Goal: Transaction & Acquisition: Book appointment/travel/reservation

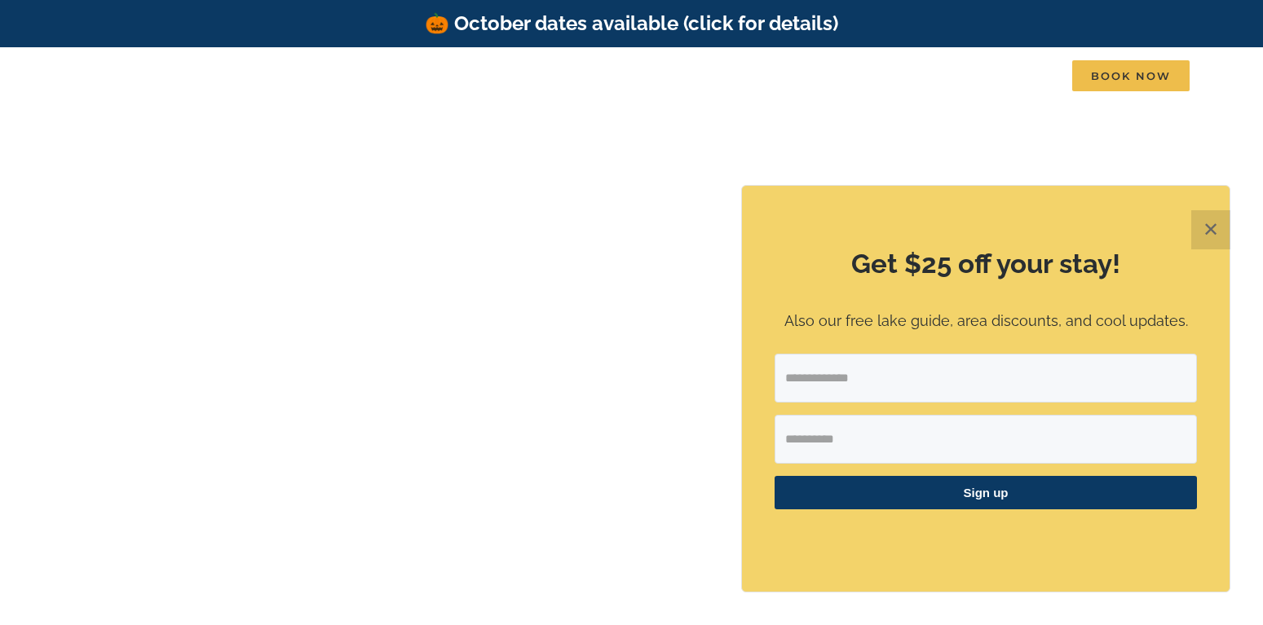
click at [1205, 217] on button "✕" at bounding box center [1210, 229] width 39 height 39
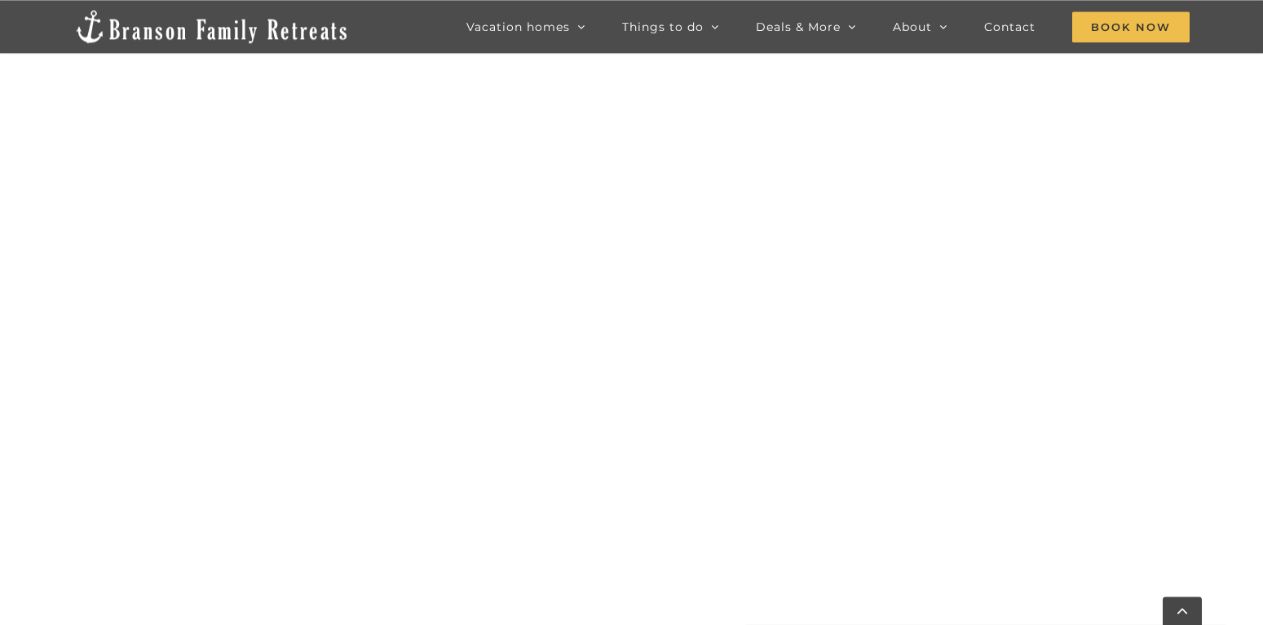
scroll to position [1418, 0]
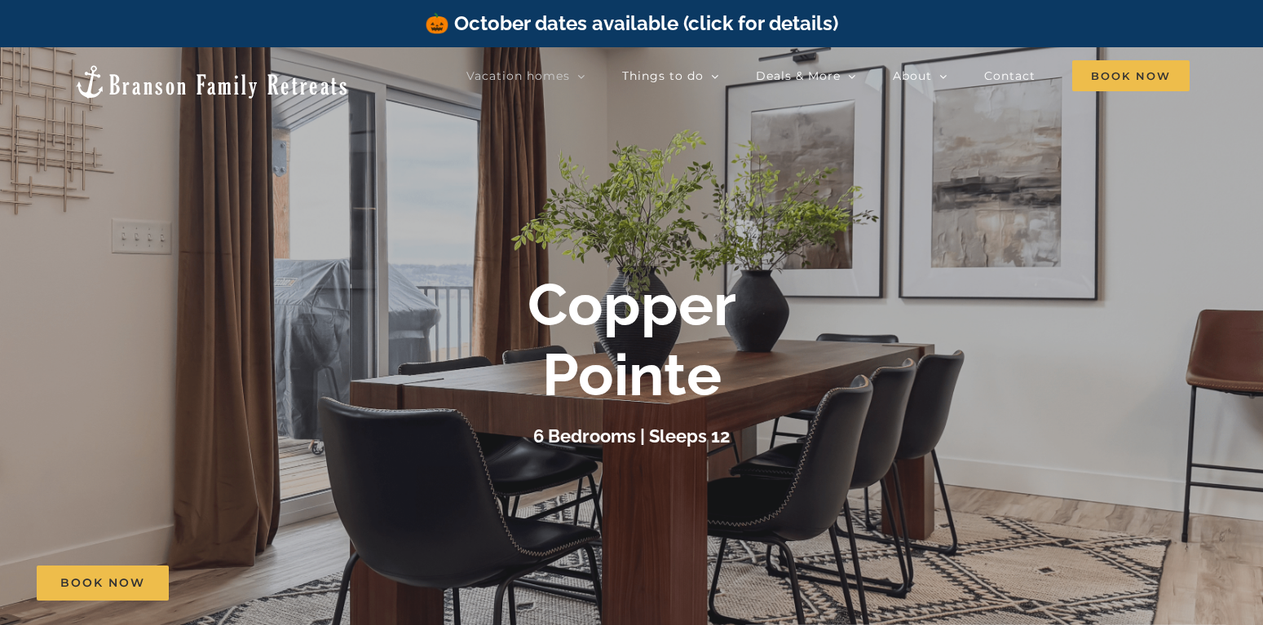
click at [1176, 263] on div at bounding box center [631, 359] width 1263 height 625
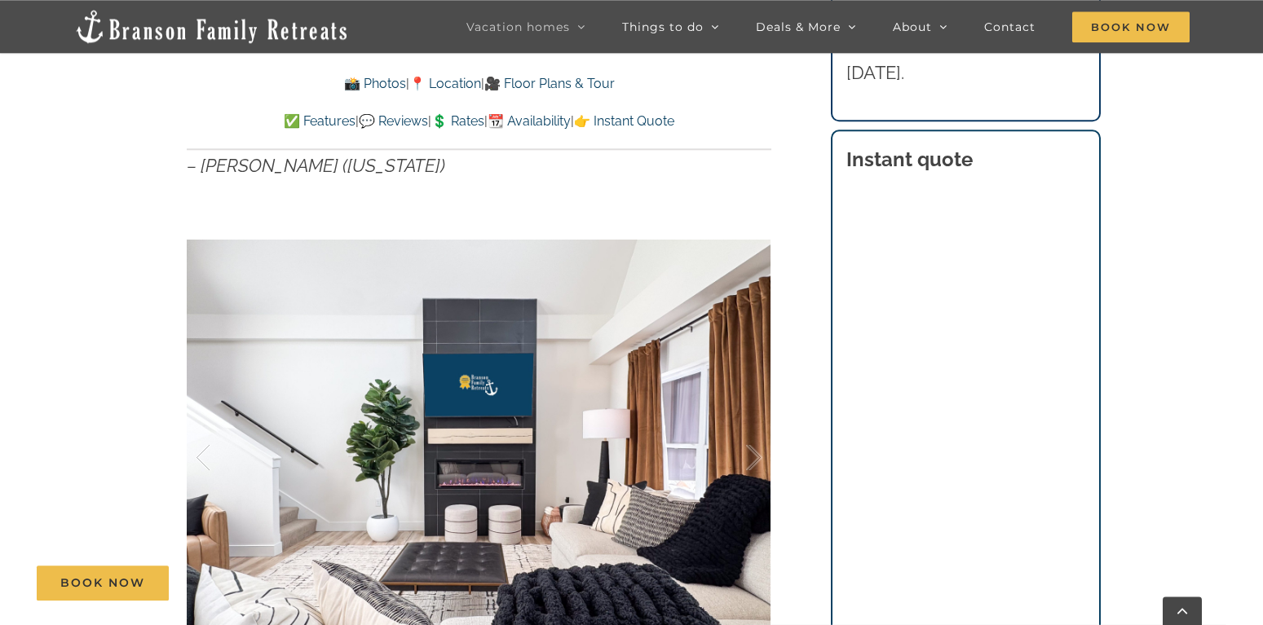
scroll to position [1190, 0]
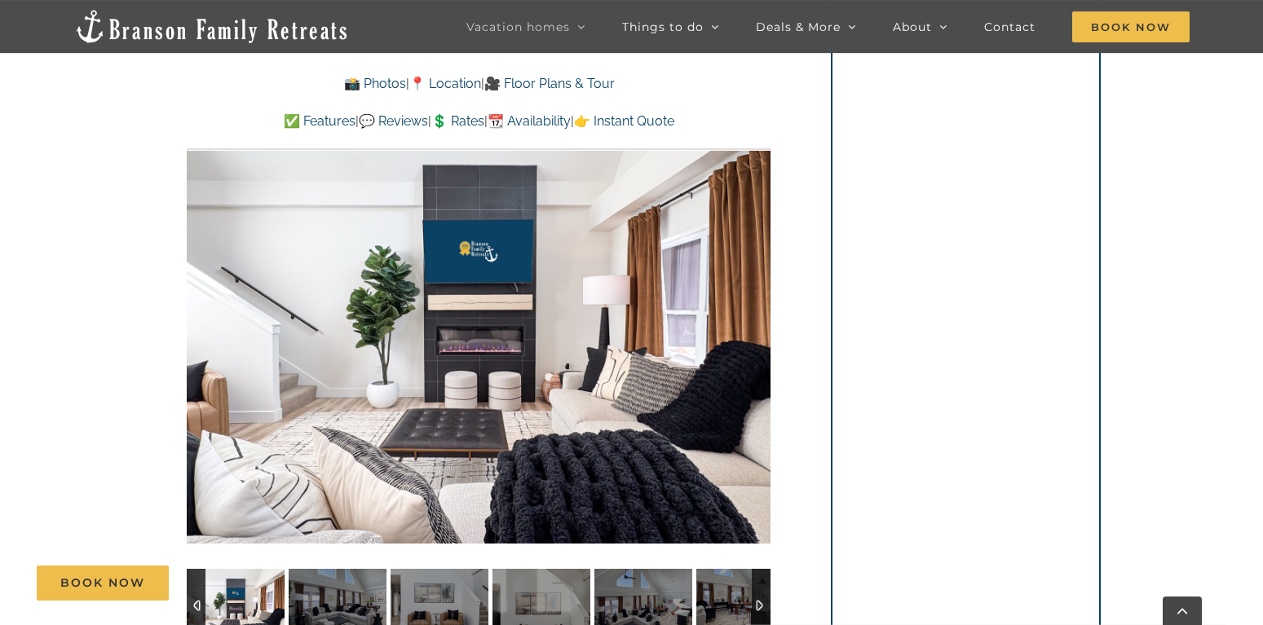
click at [753, 316] on div at bounding box center [479, 324] width 584 height 479
click at [753, 316] on div at bounding box center [737, 324] width 51 height 101
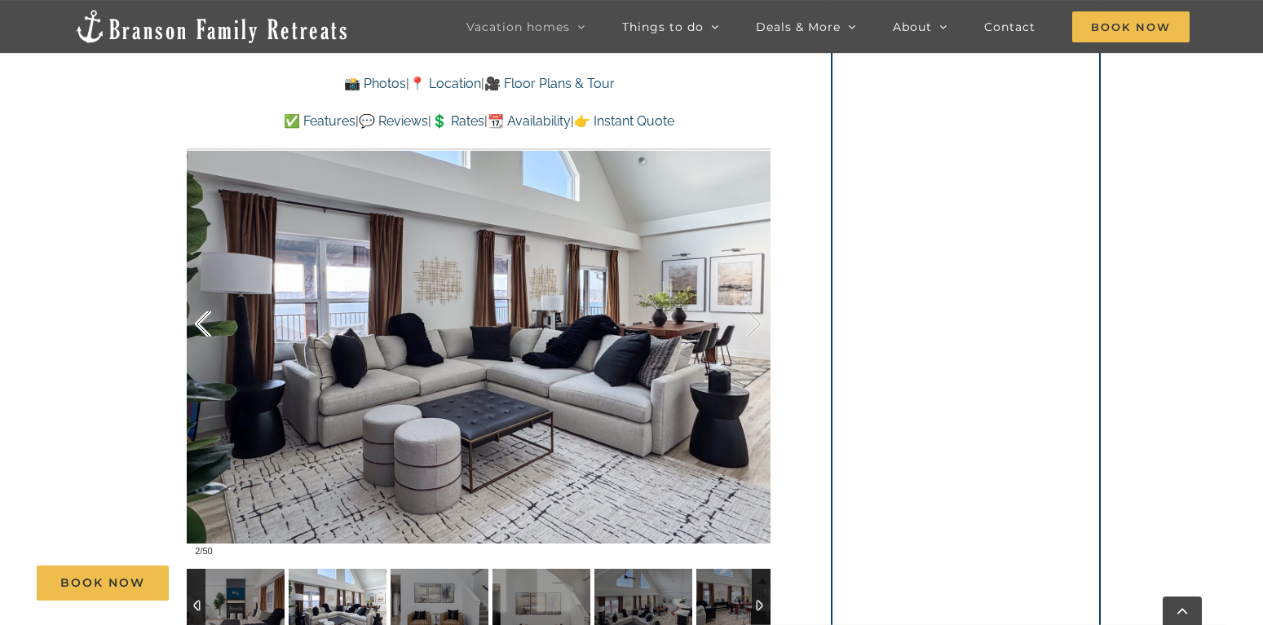
click at [201, 318] on div at bounding box center [220, 324] width 51 height 101
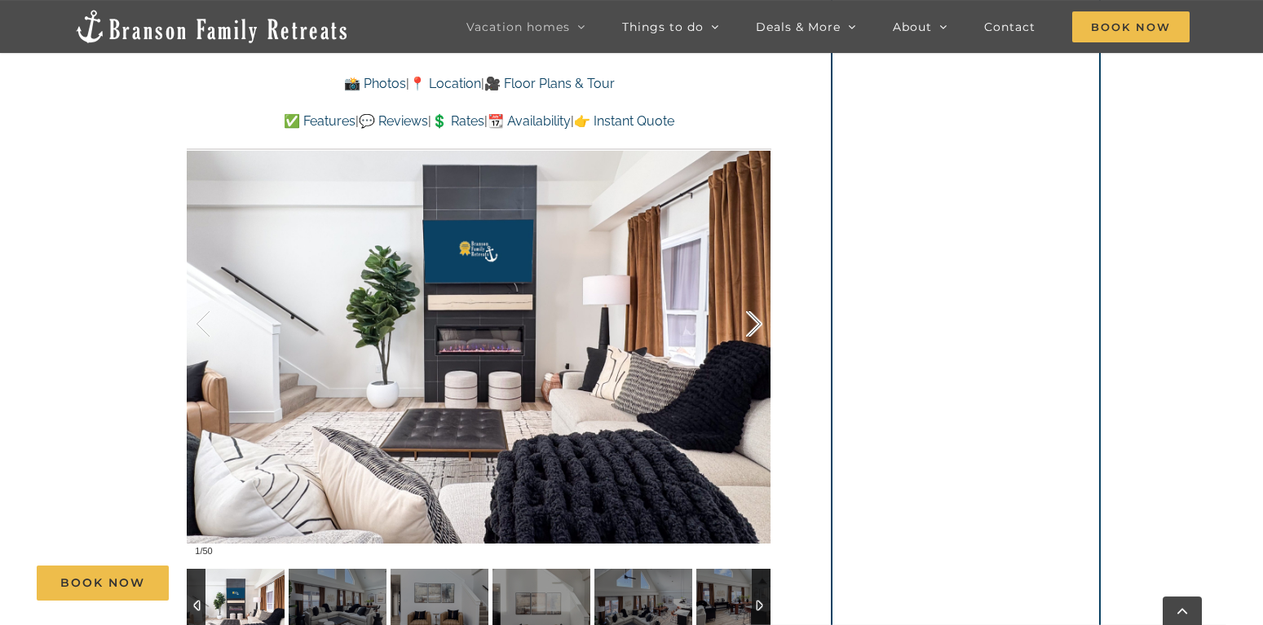
click at [755, 320] on div at bounding box center [737, 324] width 51 height 101
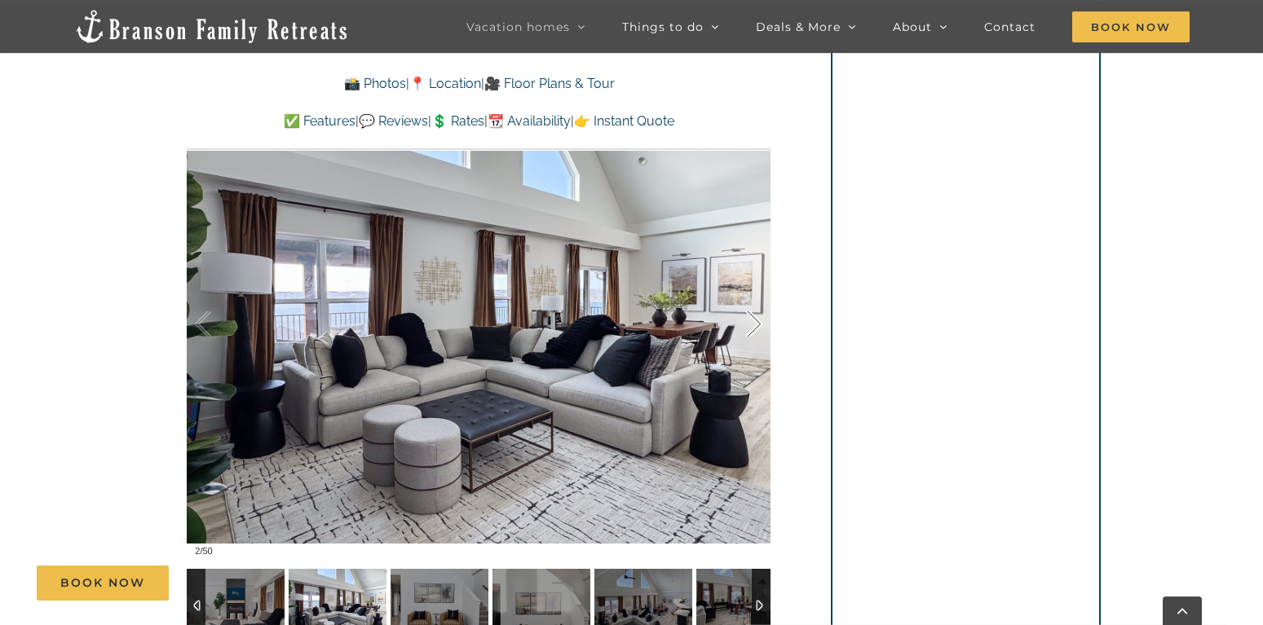
click at [755, 320] on div at bounding box center [737, 324] width 51 height 101
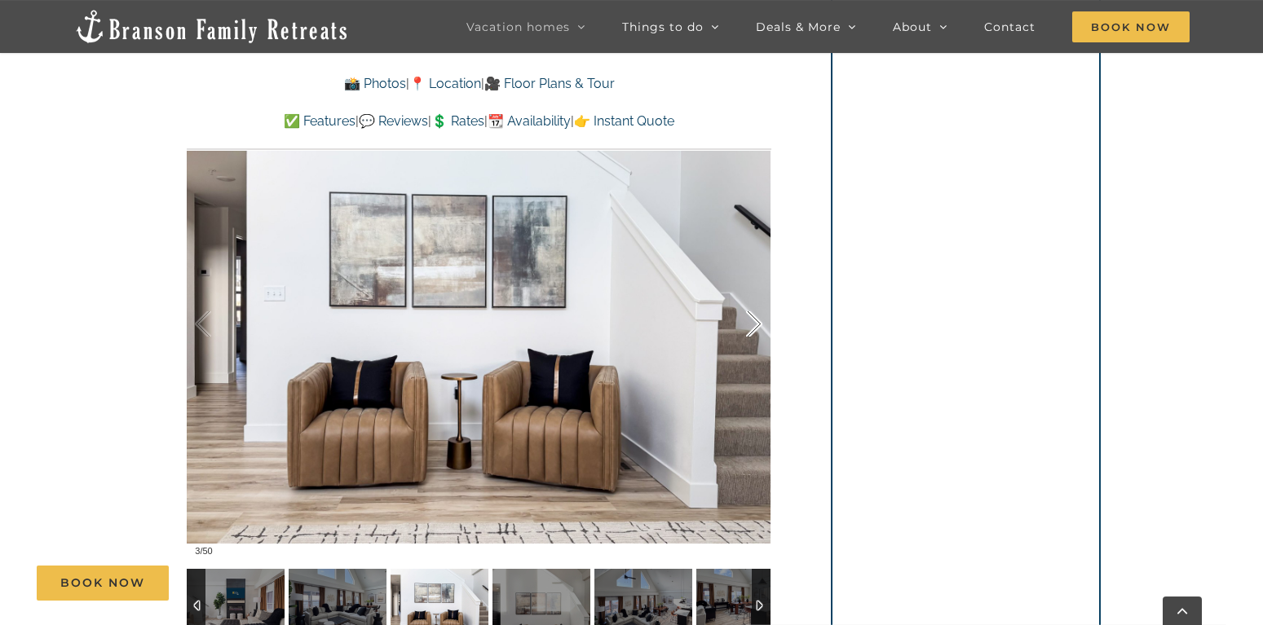
click at [755, 320] on div at bounding box center [737, 324] width 51 height 101
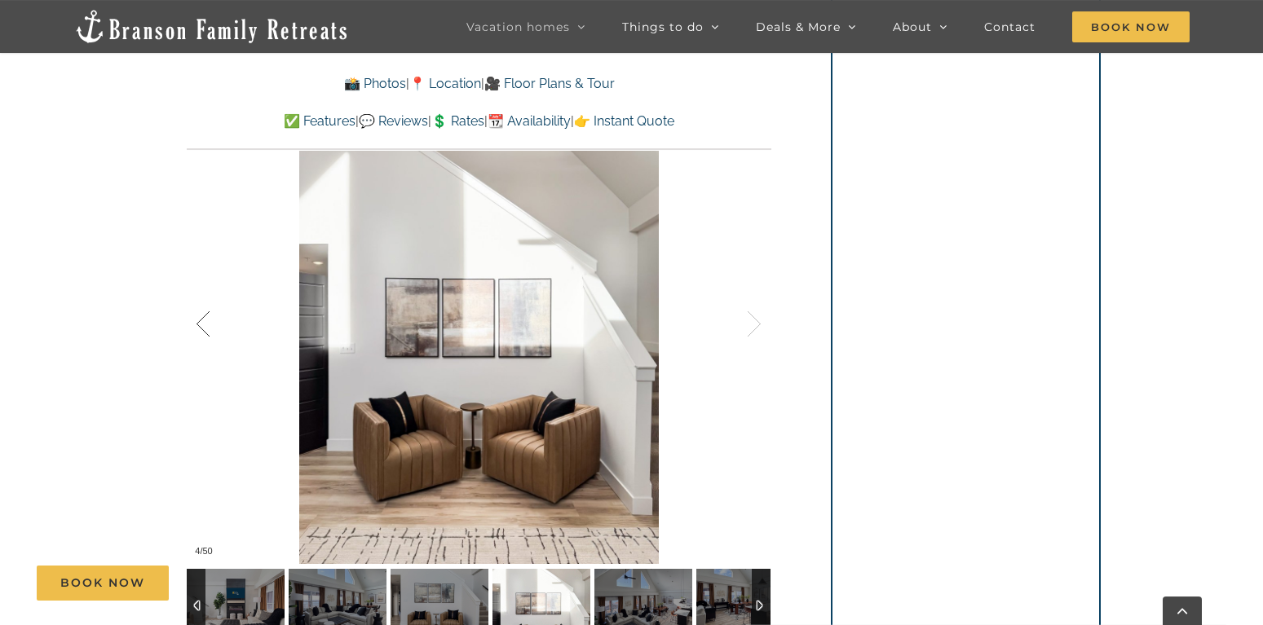
click at [198, 320] on div at bounding box center [220, 324] width 51 height 101
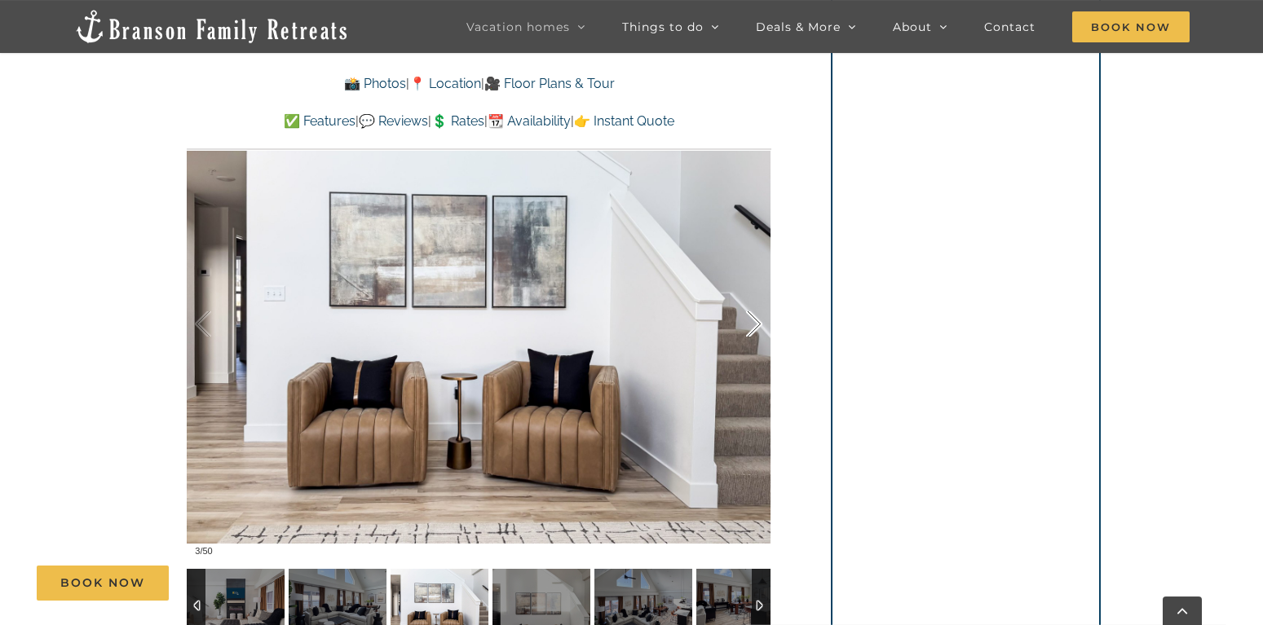
click at [755, 317] on div at bounding box center [737, 324] width 51 height 101
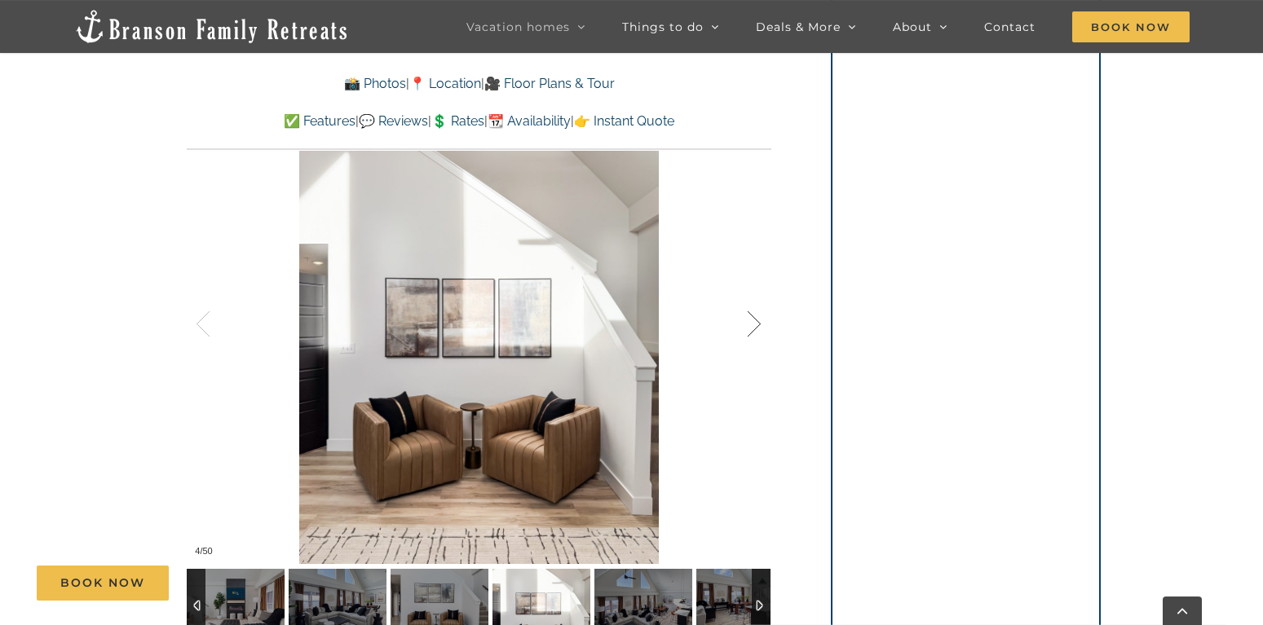
click at [755, 317] on div at bounding box center [737, 324] width 51 height 101
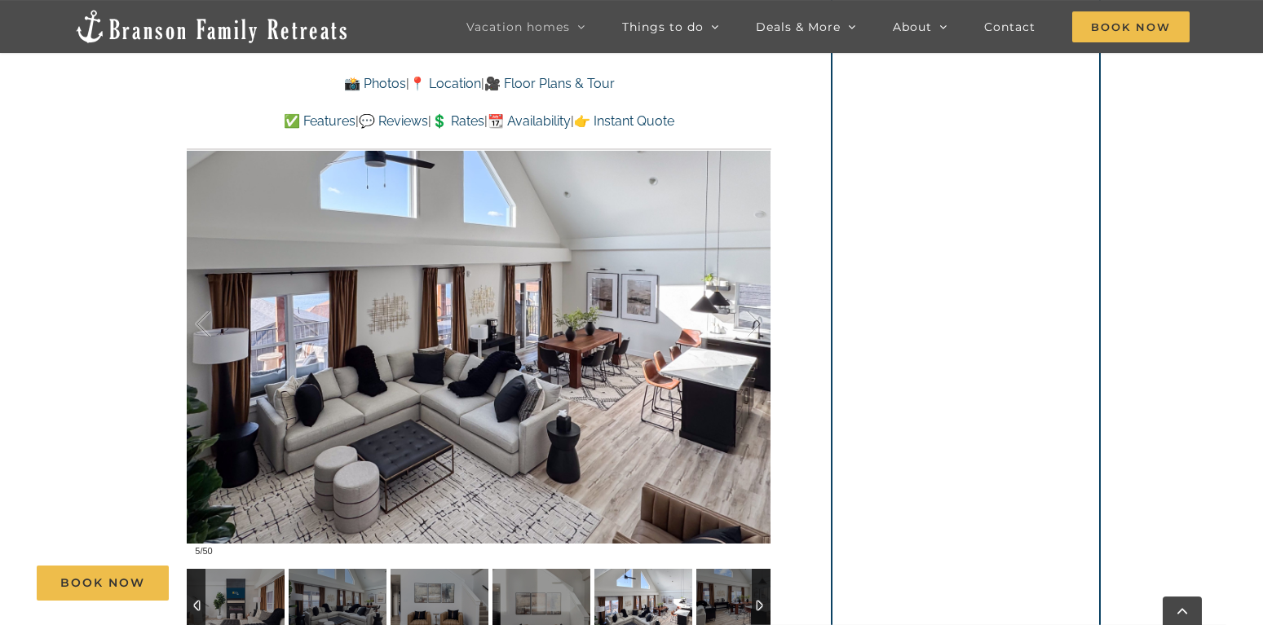
click at [755, 316] on div at bounding box center [737, 324] width 51 height 101
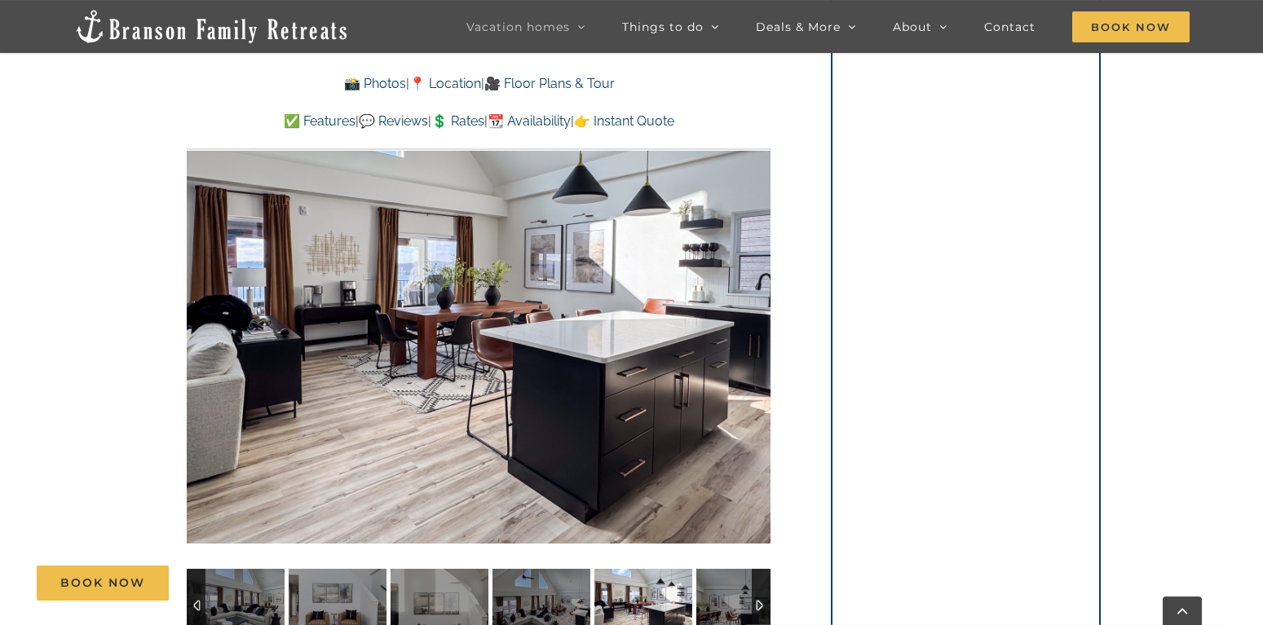
click at [755, 315] on div at bounding box center [479, 324] width 584 height 479
click at [755, 315] on div at bounding box center [737, 324] width 51 height 101
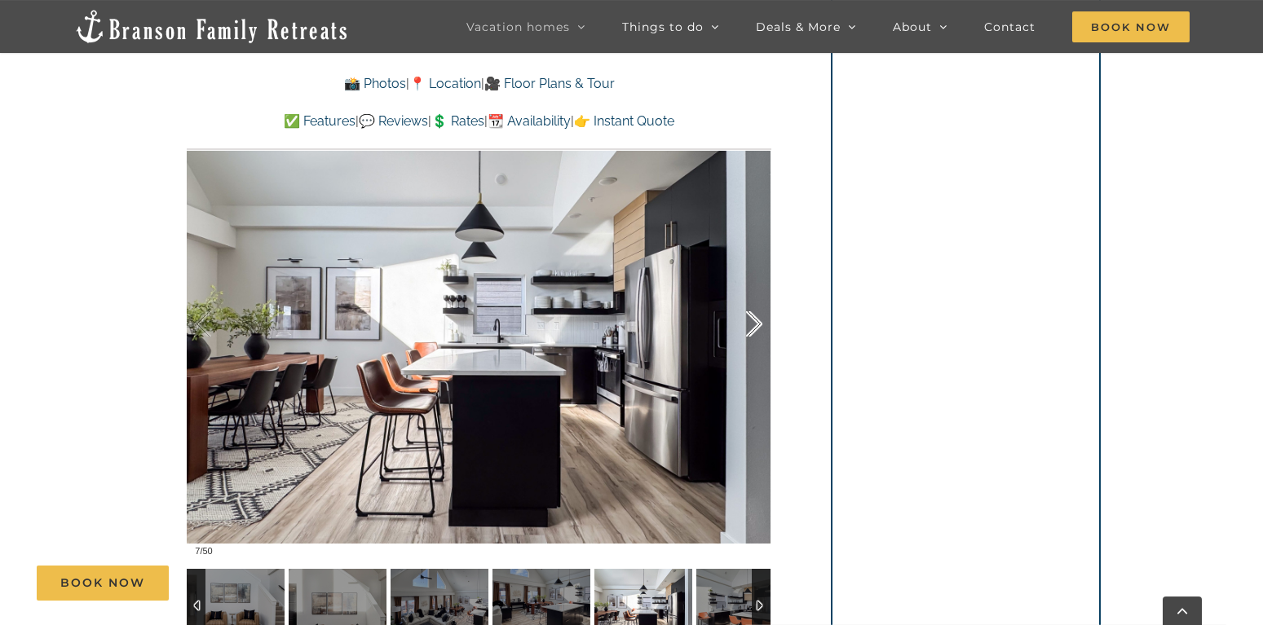
click at [755, 315] on div at bounding box center [737, 324] width 51 height 101
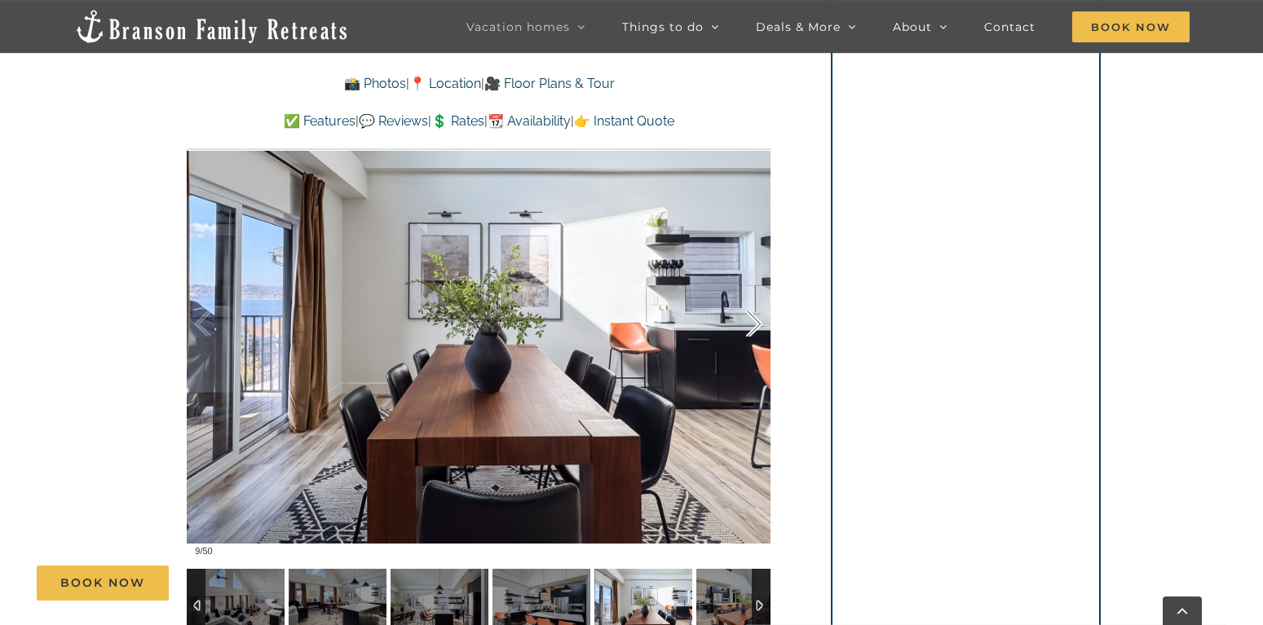
click at [755, 315] on div at bounding box center [737, 324] width 51 height 101
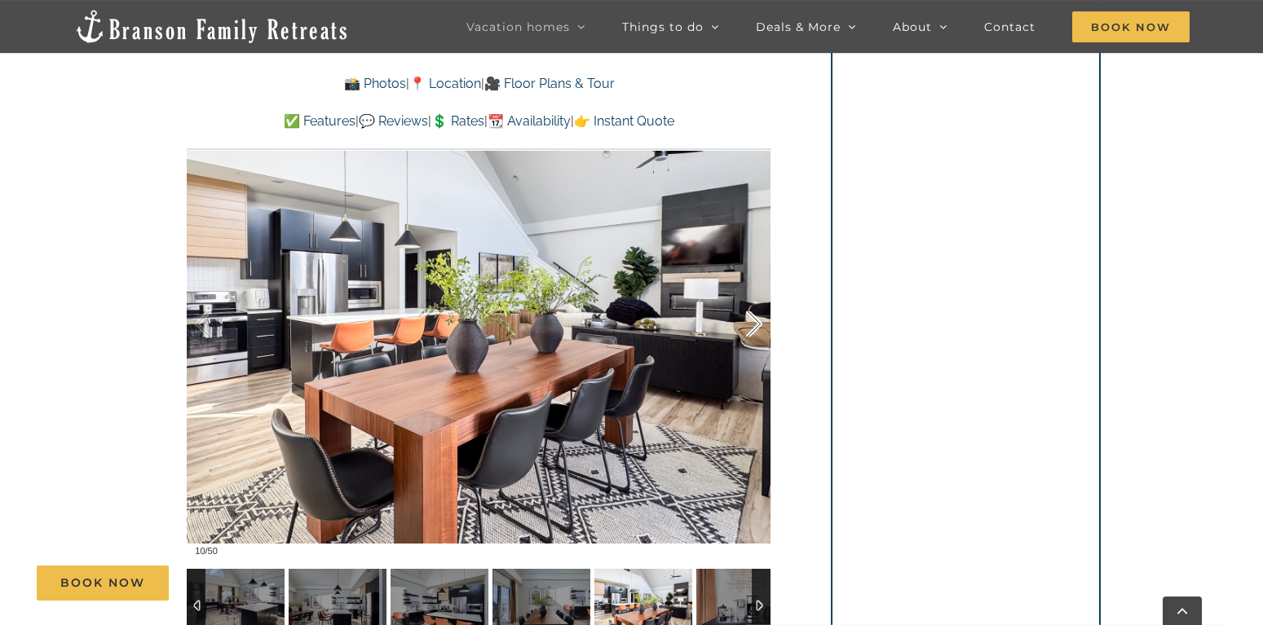
click at [755, 315] on div at bounding box center [737, 324] width 51 height 101
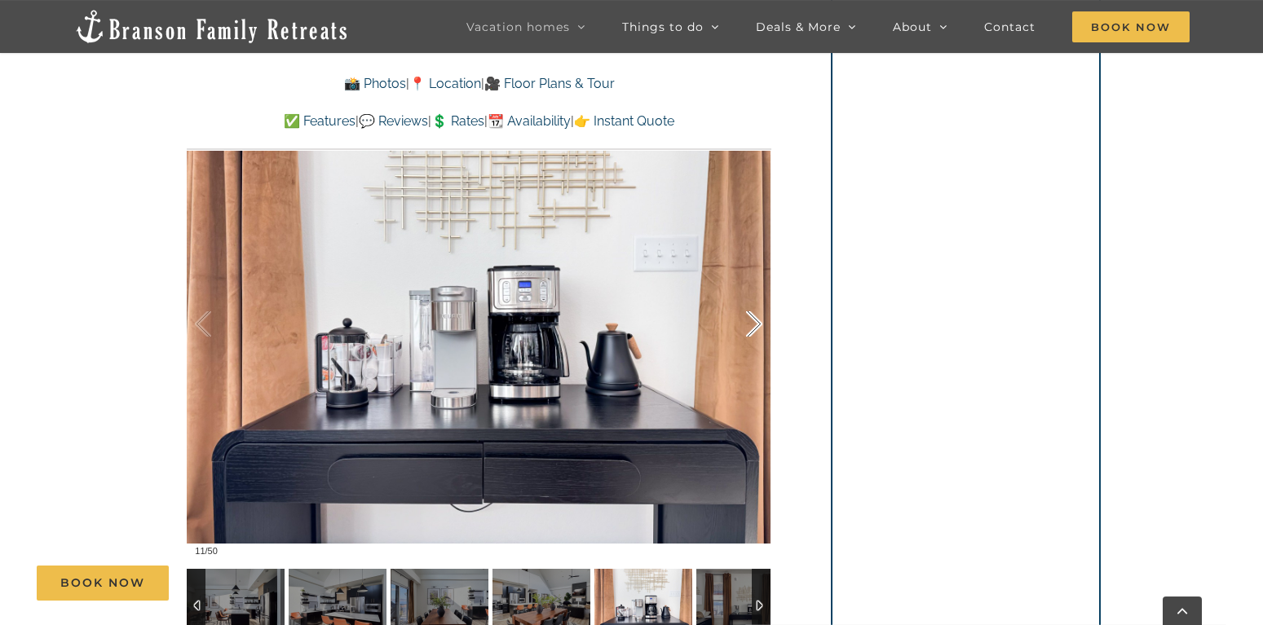
click at [755, 315] on div at bounding box center [737, 324] width 51 height 101
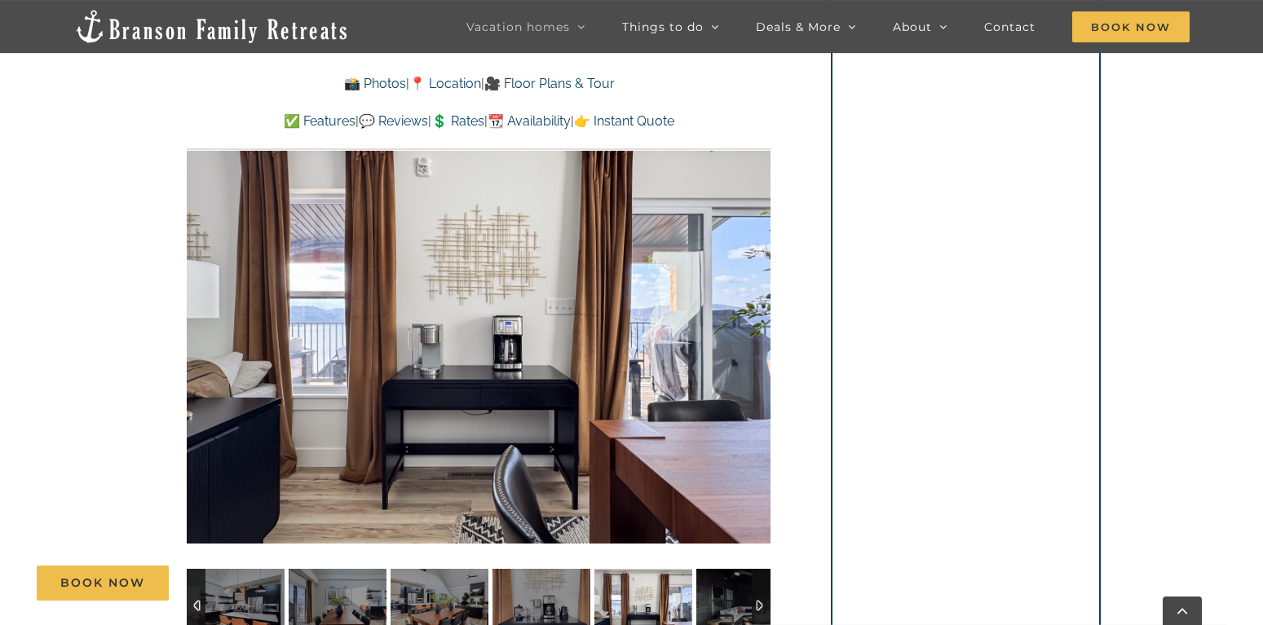
click at [755, 315] on div at bounding box center [479, 324] width 584 height 479
click at [755, 315] on div at bounding box center [737, 324] width 51 height 101
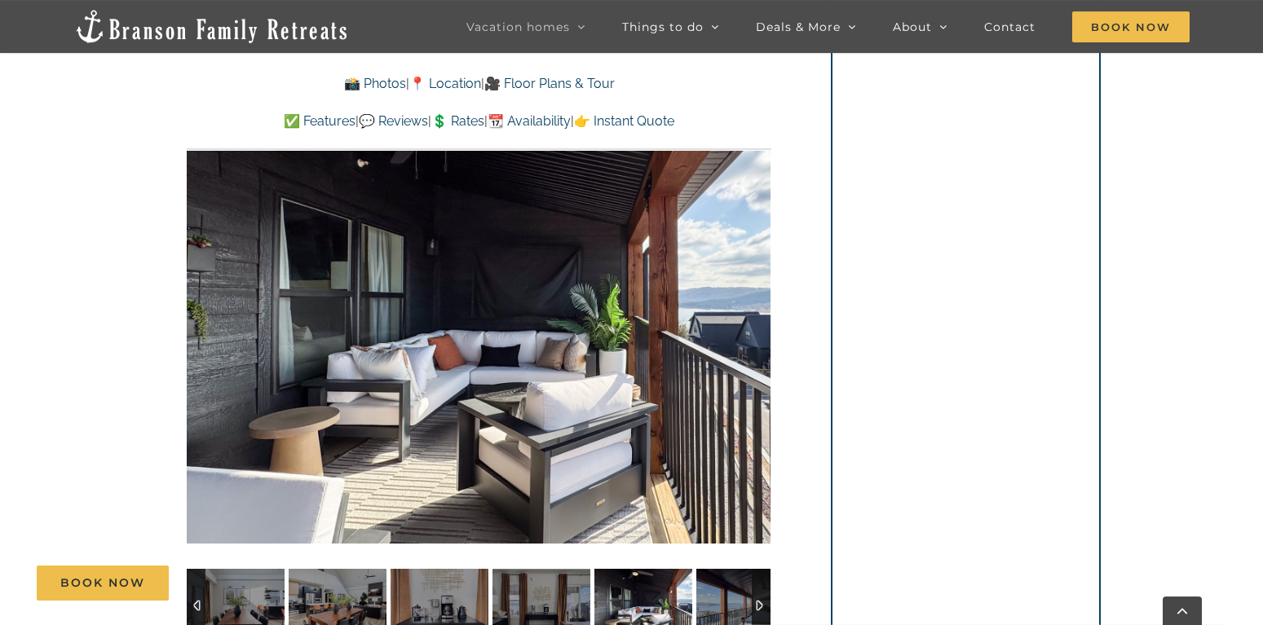
click at [755, 315] on div at bounding box center [479, 324] width 584 height 479
click at [755, 315] on div at bounding box center [737, 324] width 51 height 101
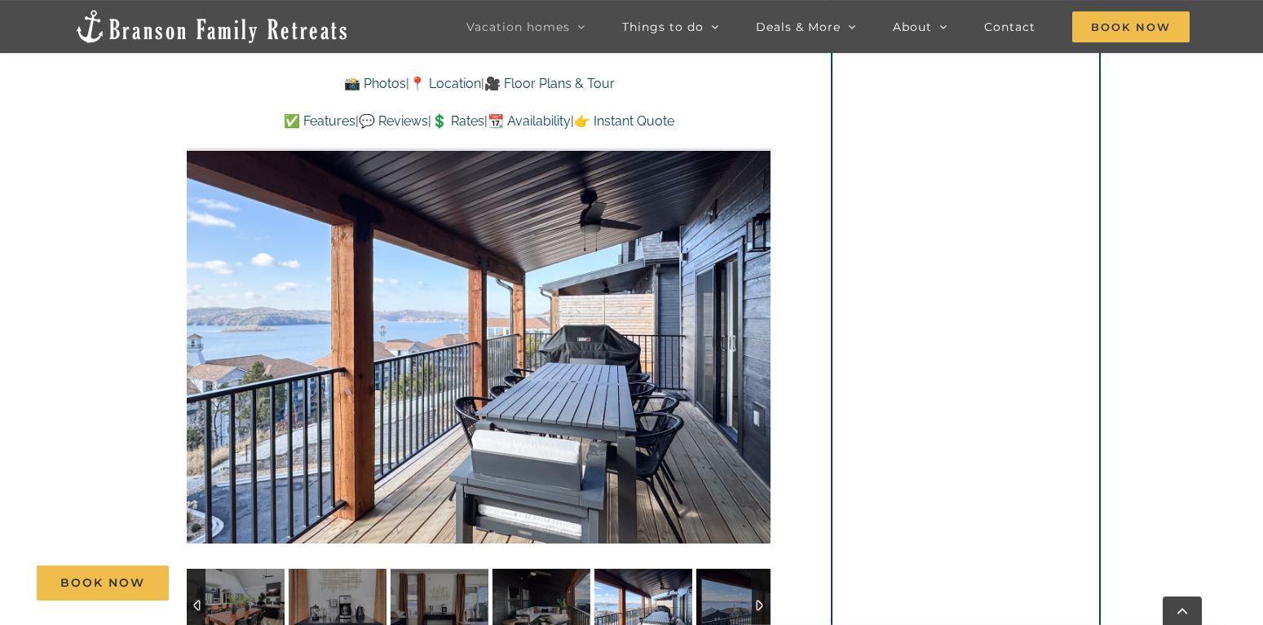
click at [755, 315] on div at bounding box center [479, 324] width 584 height 479
click at [755, 315] on div at bounding box center [737, 324] width 51 height 101
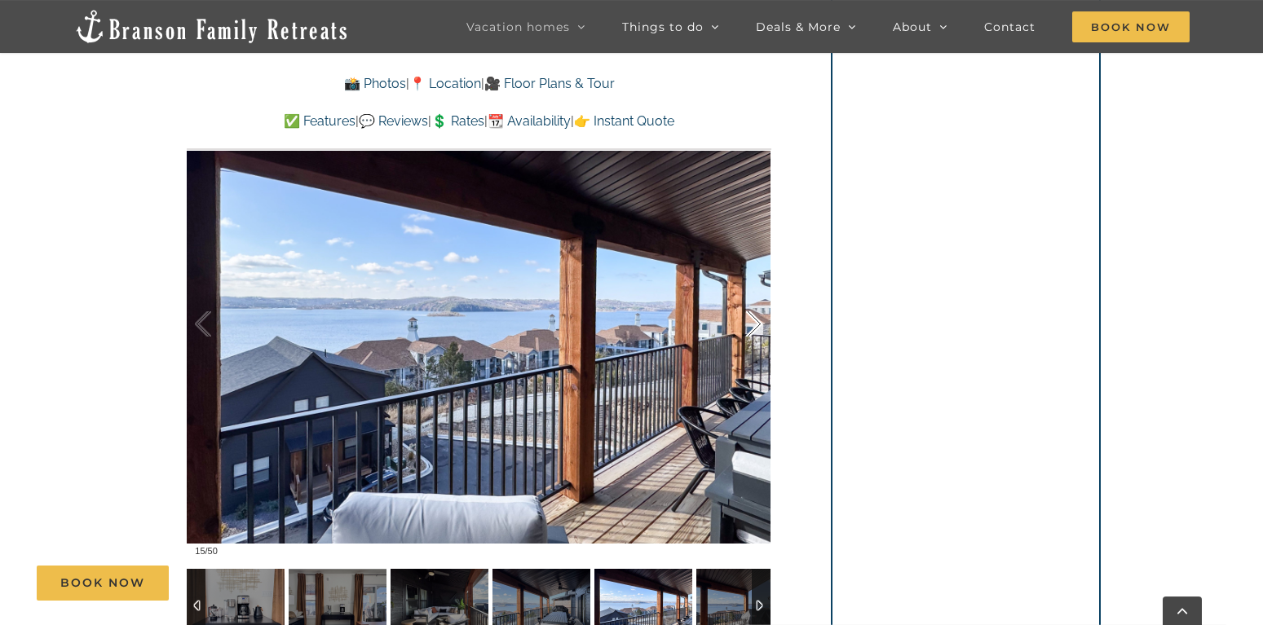
click at [757, 323] on div at bounding box center [737, 324] width 51 height 101
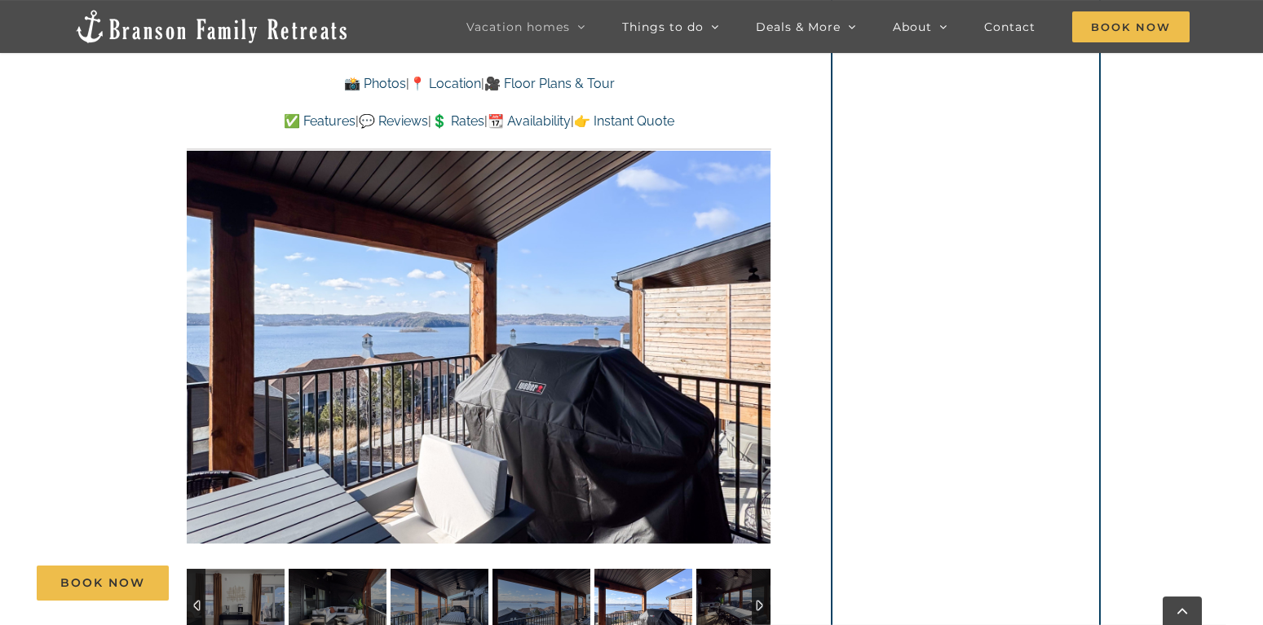
click at [757, 323] on div at bounding box center [479, 324] width 584 height 479
click at [757, 323] on div at bounding box center [737, 324] width 51 height 101
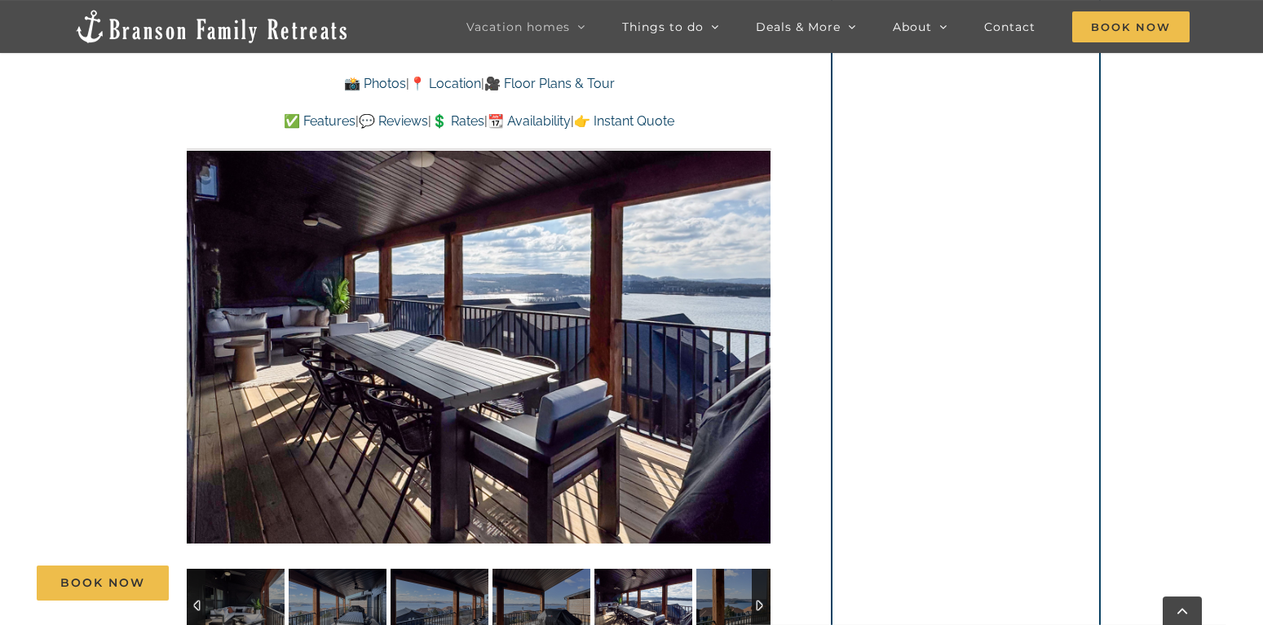
click at [757, 323] on div at bounding box center [479, 324] width 584 height 479
click at [757, 323] on div at bounding box center [737, 324] width 51 height 101
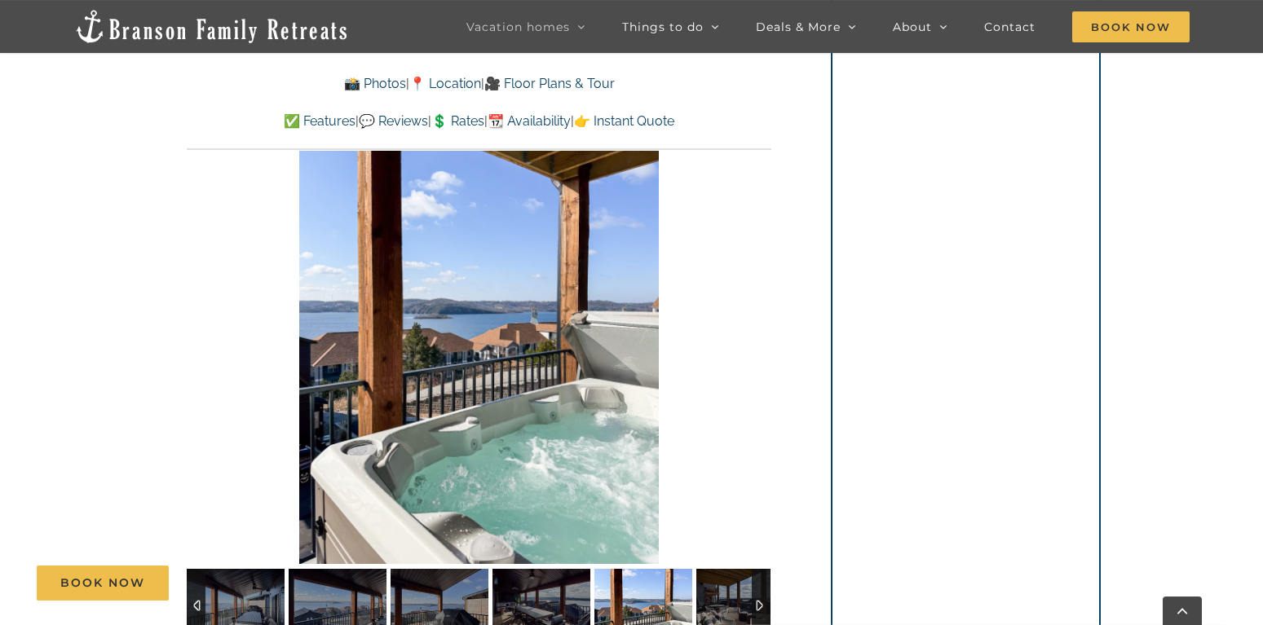
click at [757, 323] on div at bounding box center [479, 324] width 584 height 479
click at [757, 323] on div at bounding box center [737, 324] width 51 height 101
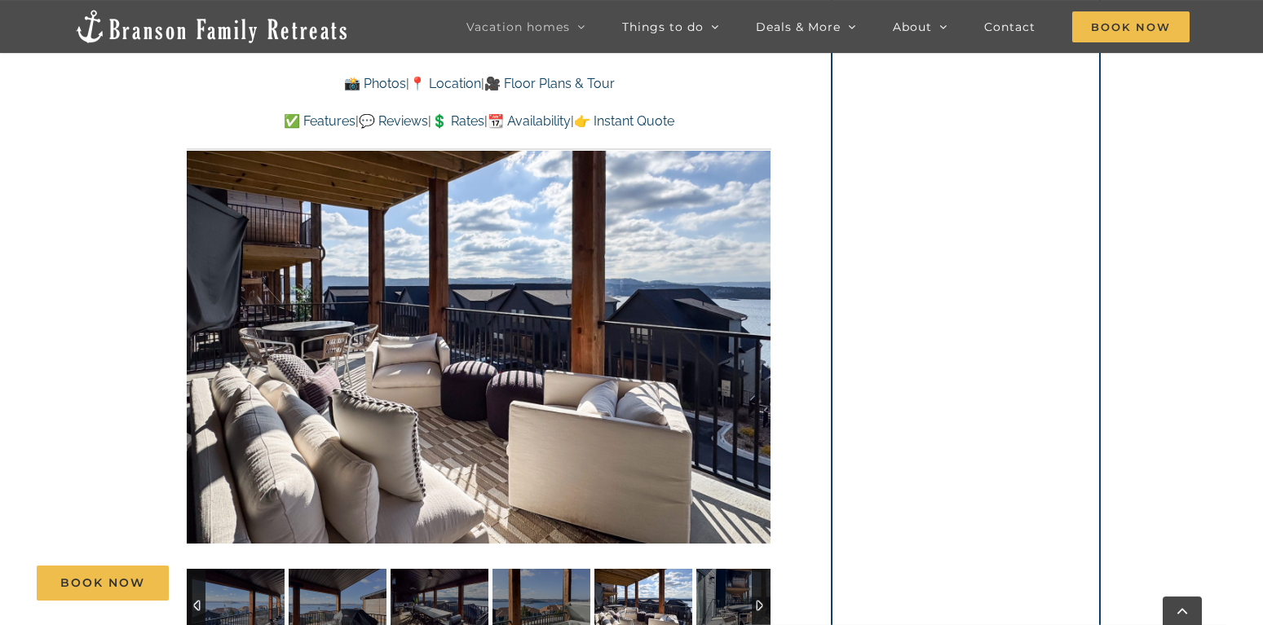
click at [757, 323] on div at bounding box center [479, 324] width 584 height 479
click at [757, 323] on div at bounding box center [737, 324] width 51 height 101
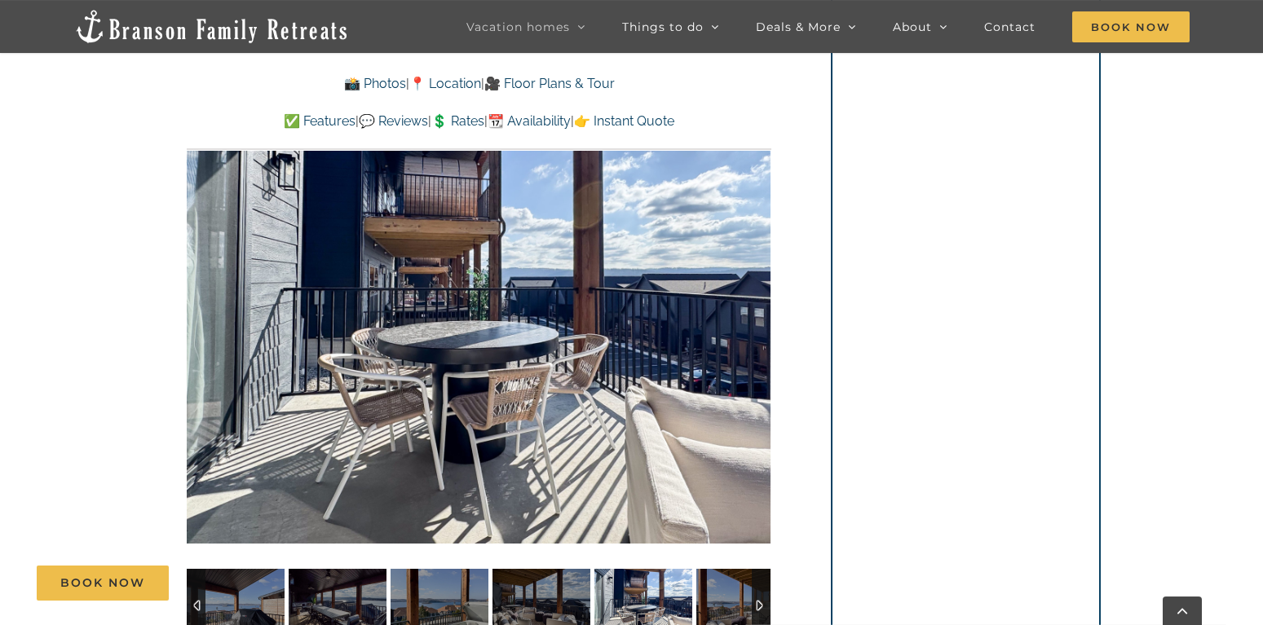
click at [757, 323] on div at bounding box center [479, 324] width 584 height 479
click at [757, 323] on div at bounding box center [737, 324] width 51 height 101
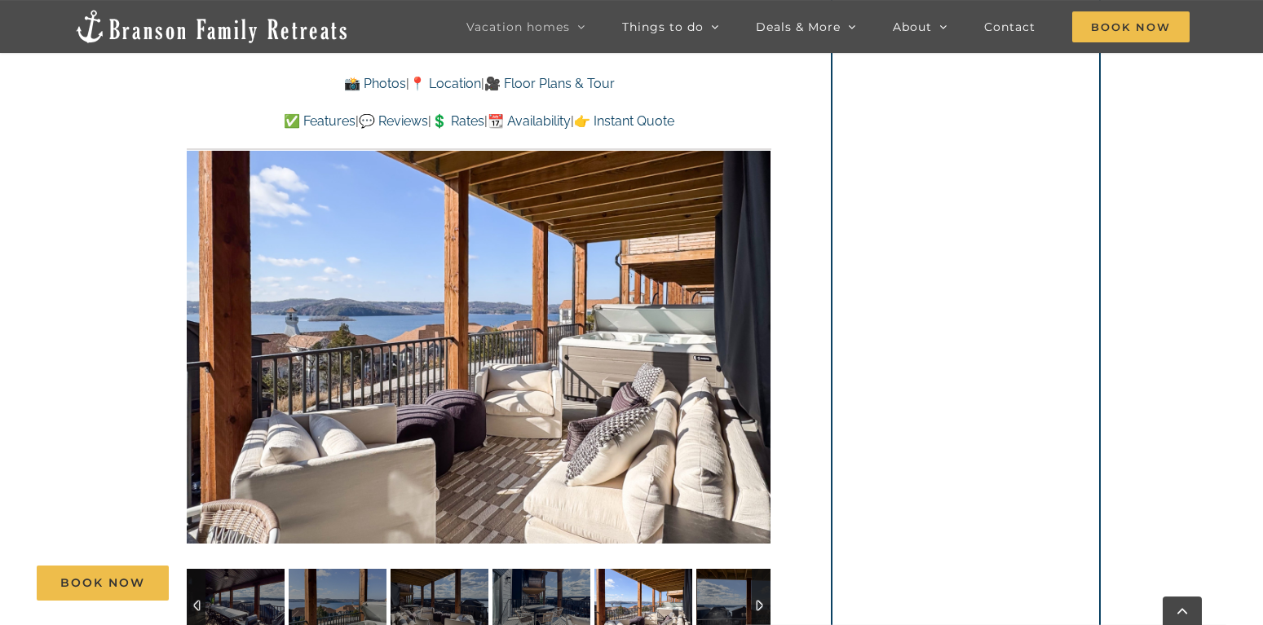
click at [757, 323] on div at bounding box center [479, 324] width 584 height 479
click at [757, 323] on div at bounding box center [737, 324] width 51 height 101
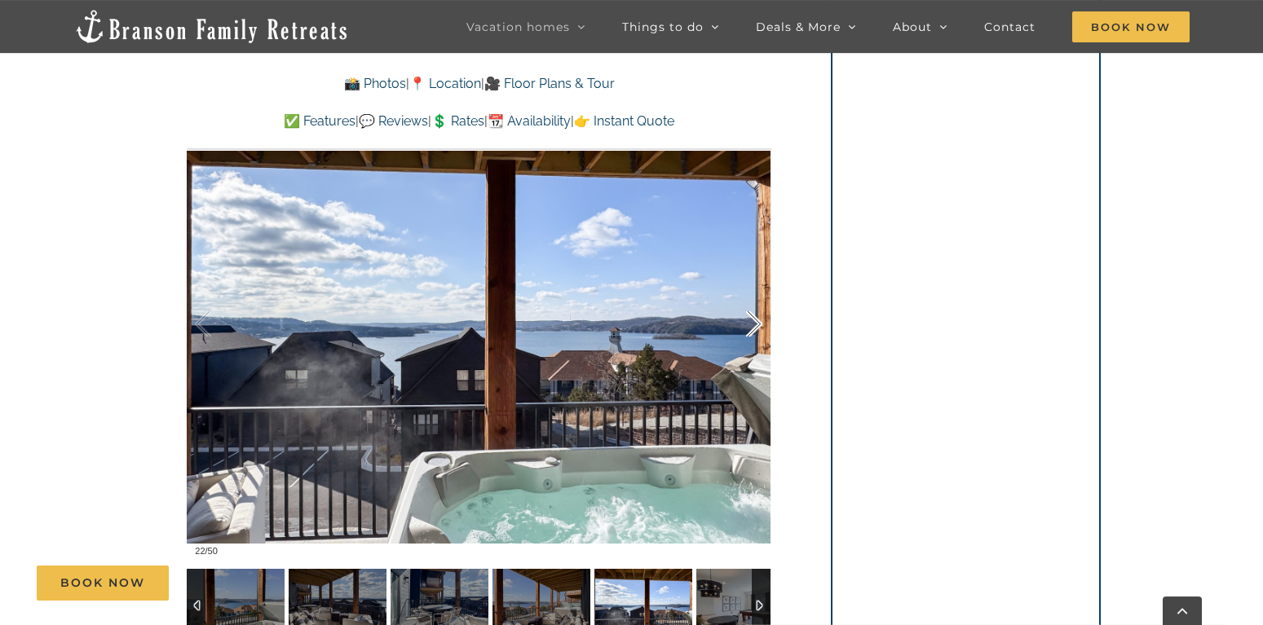
click at [757, 323] on div at bounding box center [737, 324] width 51 height 101
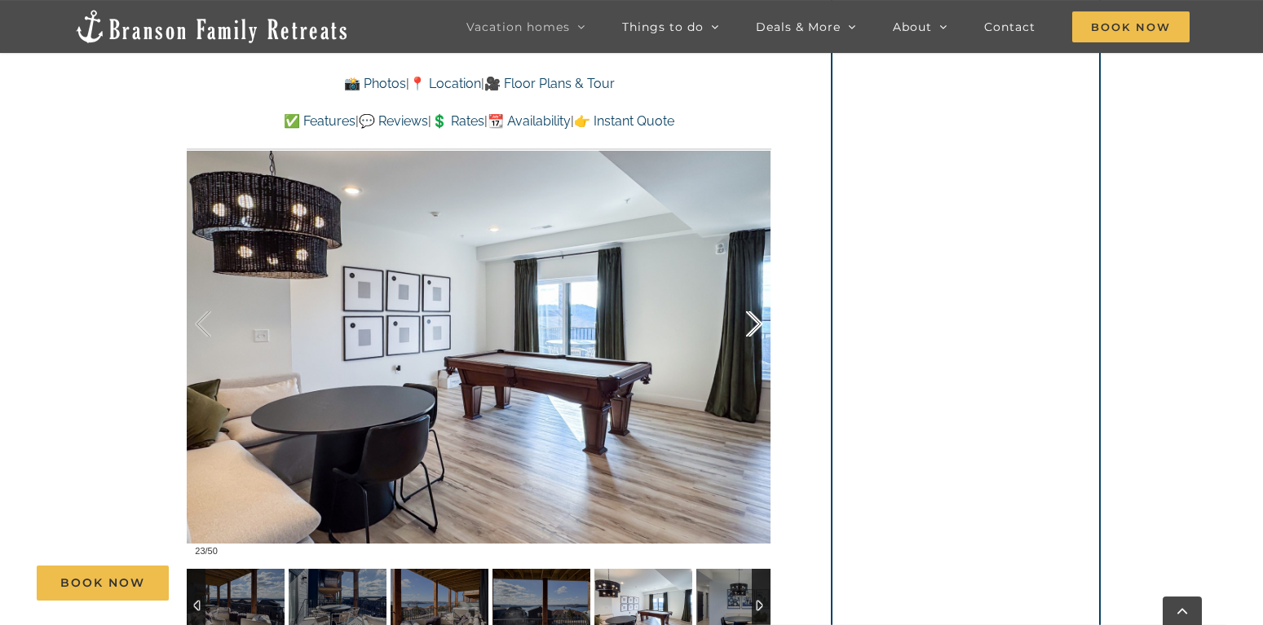
click at [747, 309] on div at bounding box center [737, 324] width 51 height 101
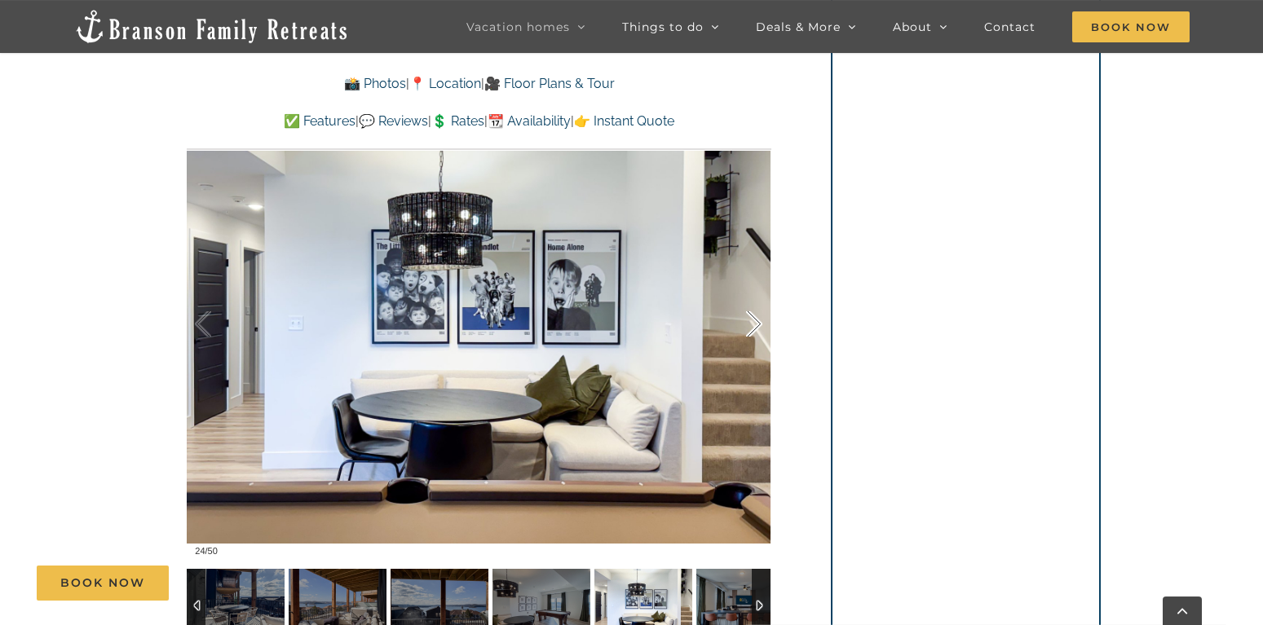
click at [747, 309] on div at bounding box center [737, 324] width 51 height 101
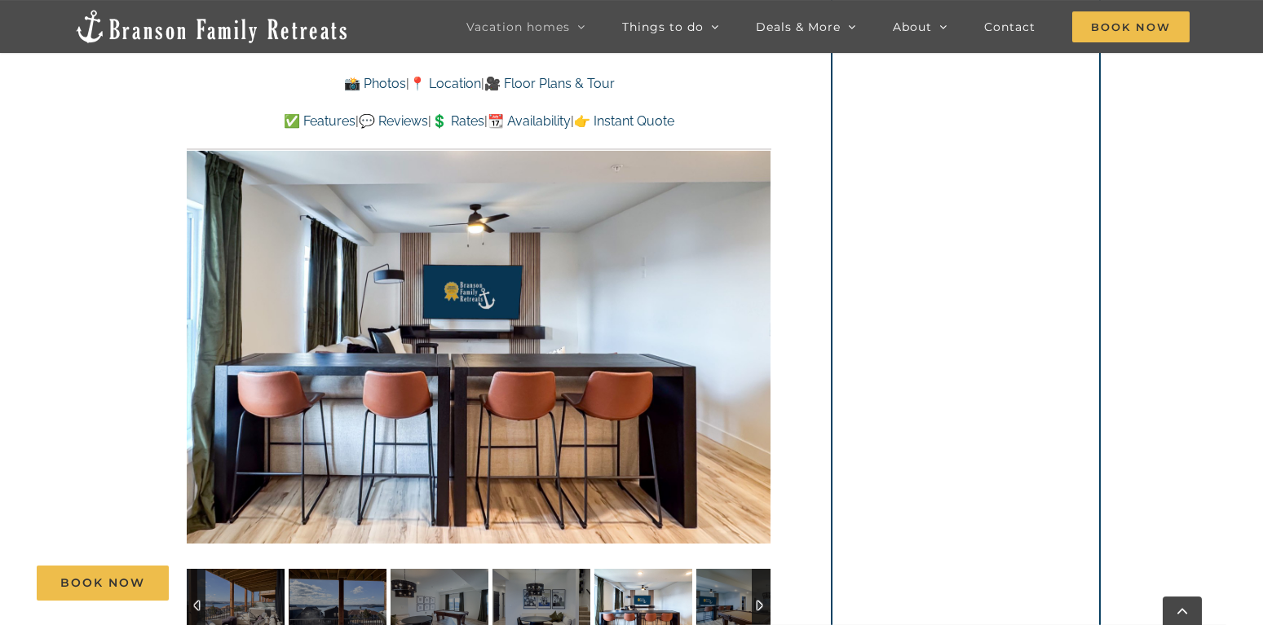
click at [747, 309] on div at bounding box center [479, 324] width 584 height 479
click at [761, 309] on div at bounding box center [786, 324] width 51 height 101
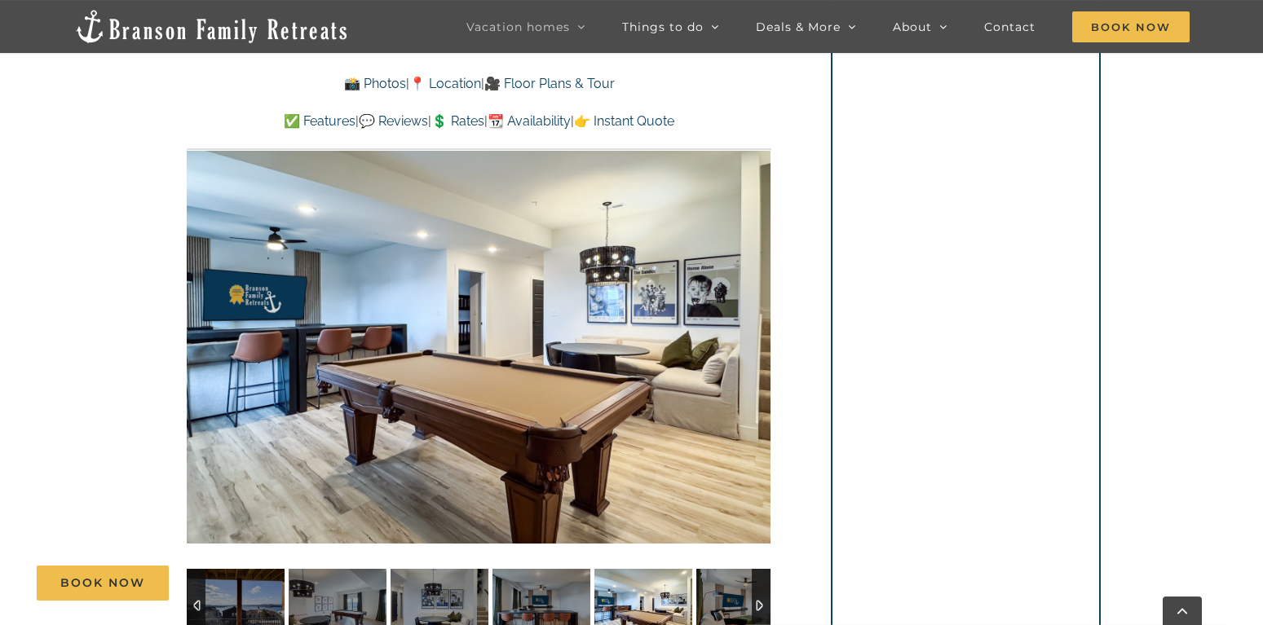
click at [747, 309] on div at bounding box center [479, 324] width 584 height 479
click at [747, 309] on div at bounding box center [737, 324] width 51 height 101
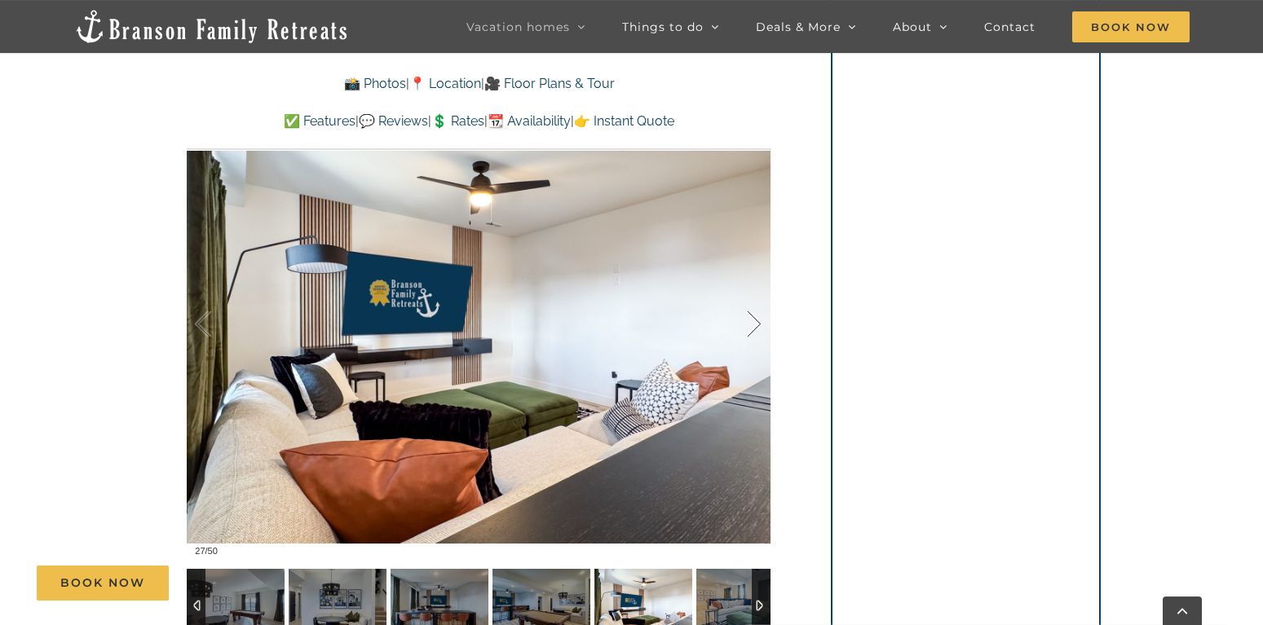
click at [750, 320] on div at bounding box center [737, 324] width 51 height 101
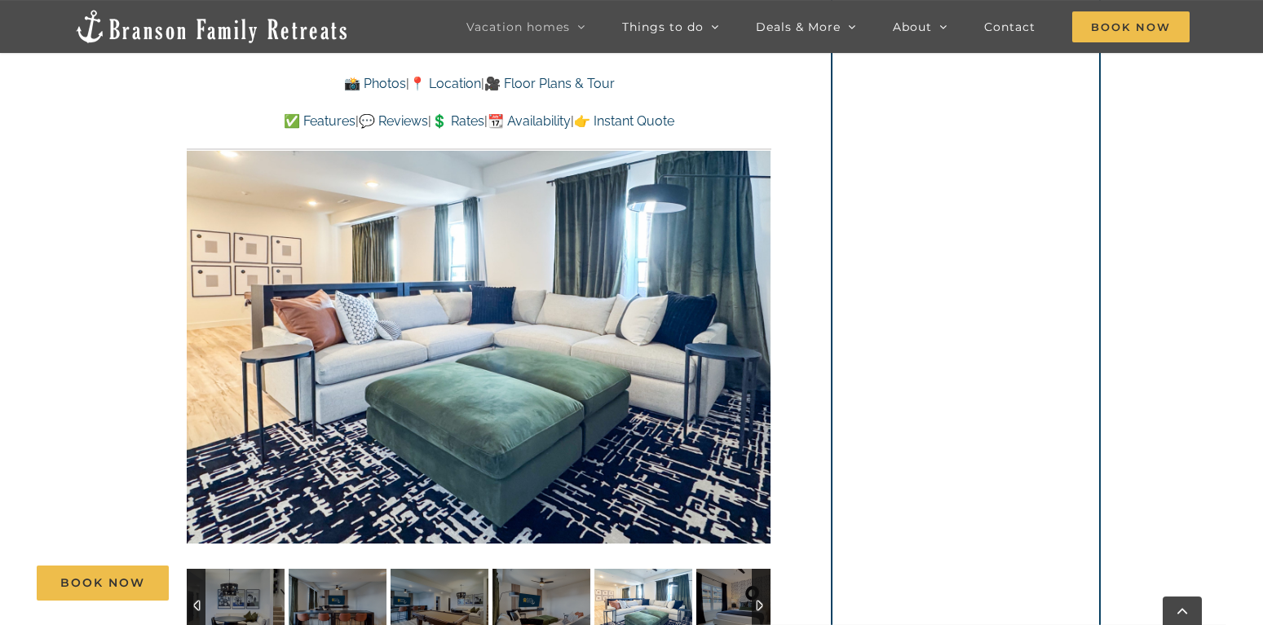
click at [750, 320] on div "28 / 50" at bounding box center [479, 324] width 584 height 479
click at [750, 320] on div at bounding box center [737, 324] width 51 height 101
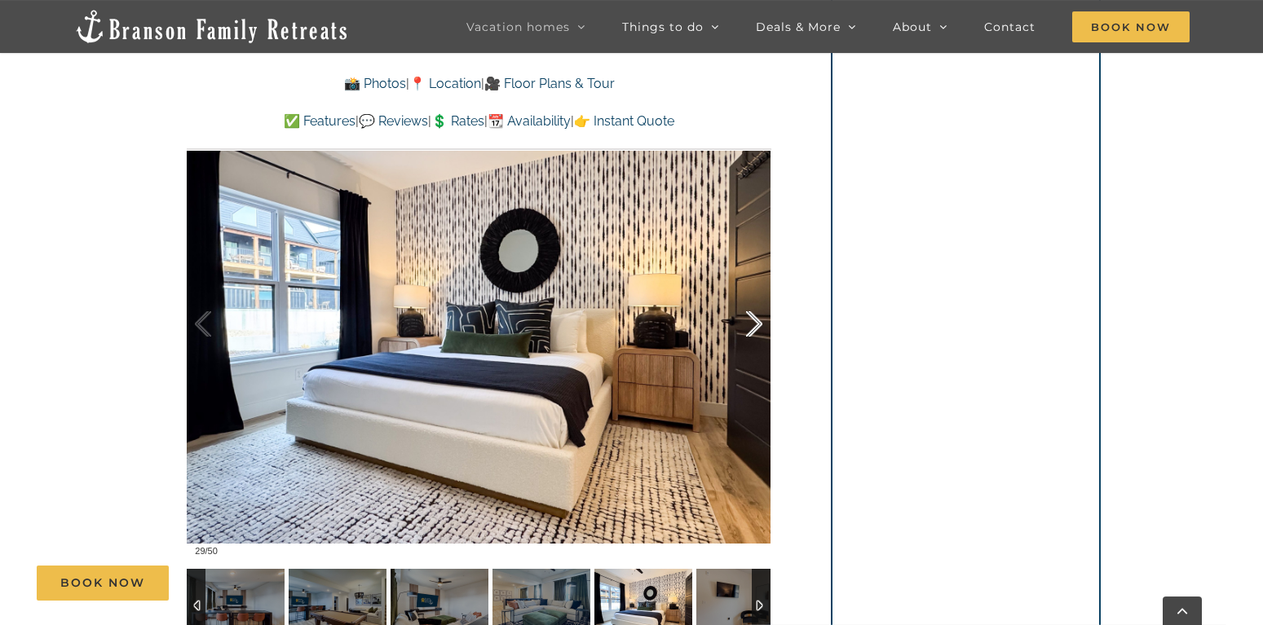
click at [750, 320] on div at bounding box center [737, 324] width 51 height 101
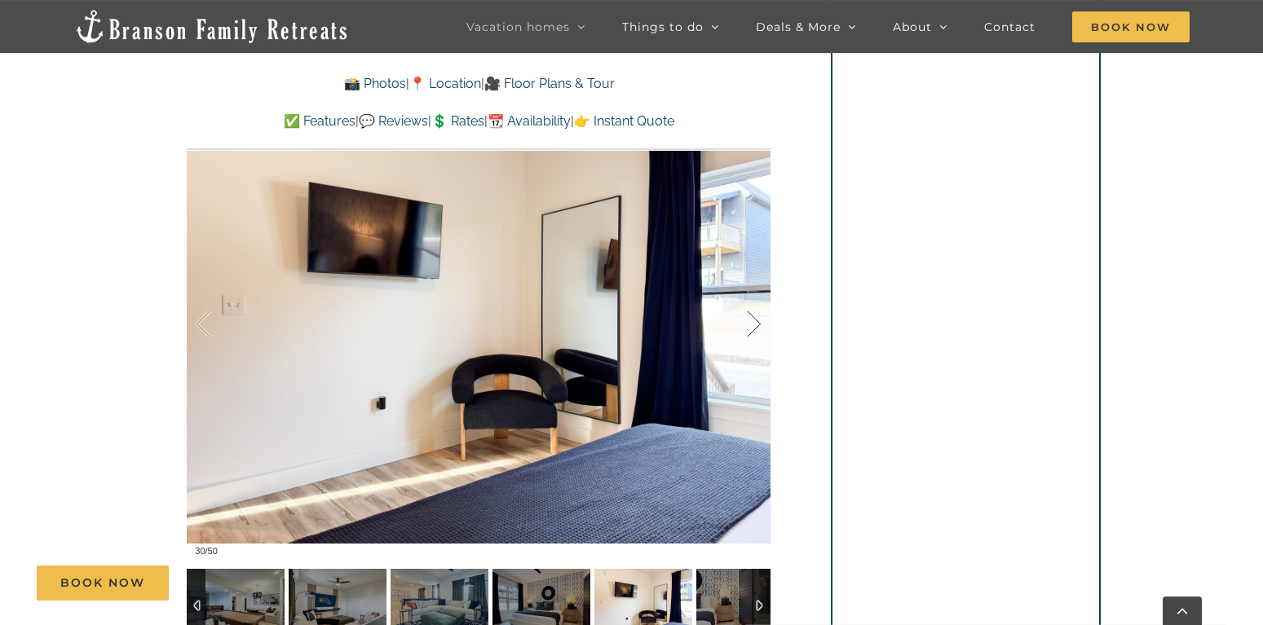
click at [750, 320] on div at bounding box center [737, 324] width 51 height 101
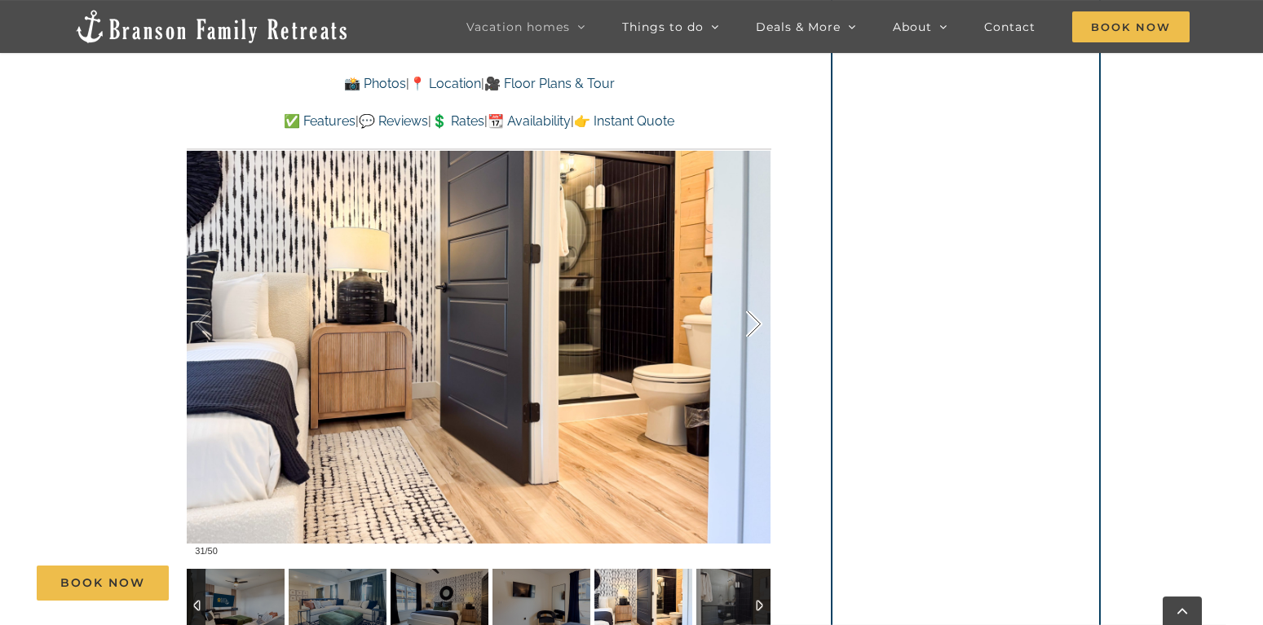
click at [750, 320] on div at bounding box center [737, 324] width 51 height 101
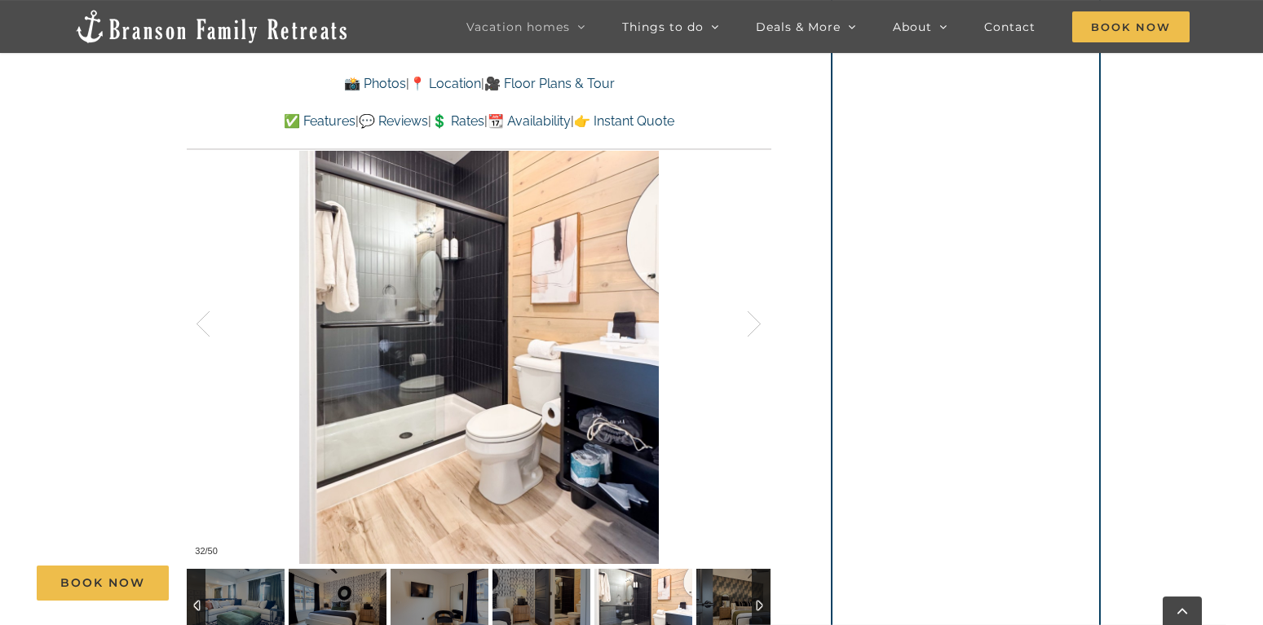
click at [748, 318] on div at bounding box center [737, 324] width 51 height 101
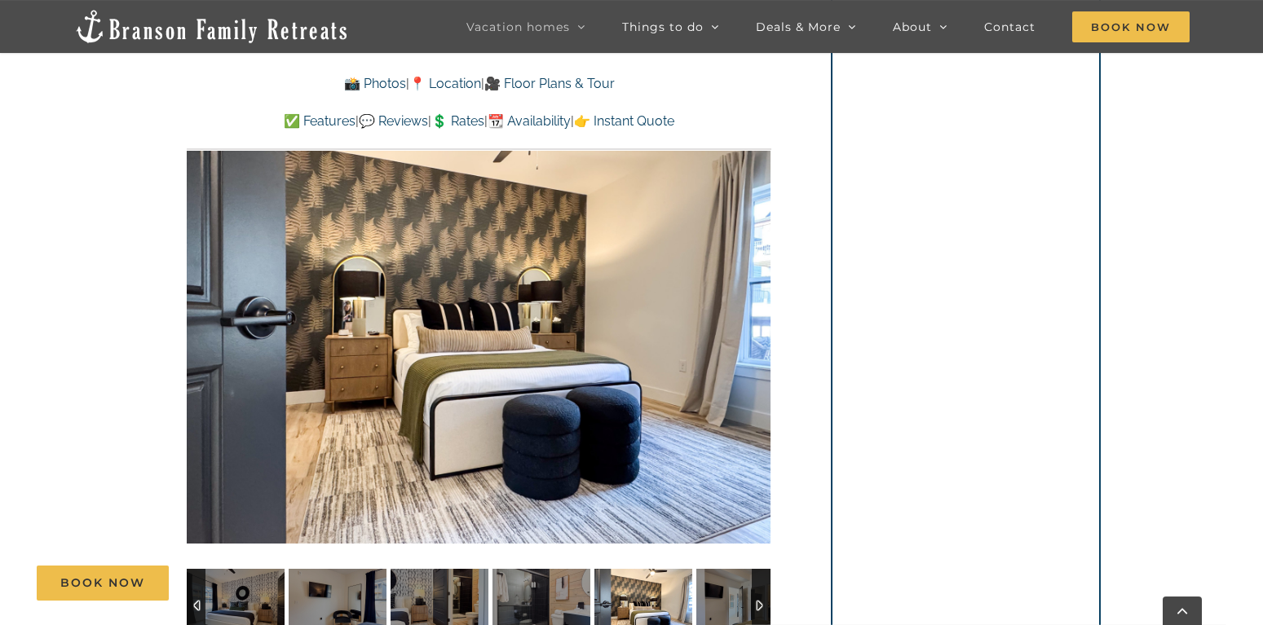
click at [748, 318] on div at bounding box center [479, 324] width 584 height 479
click at [748, 318] on div at bounding box center [737, 324] width 51 height 101
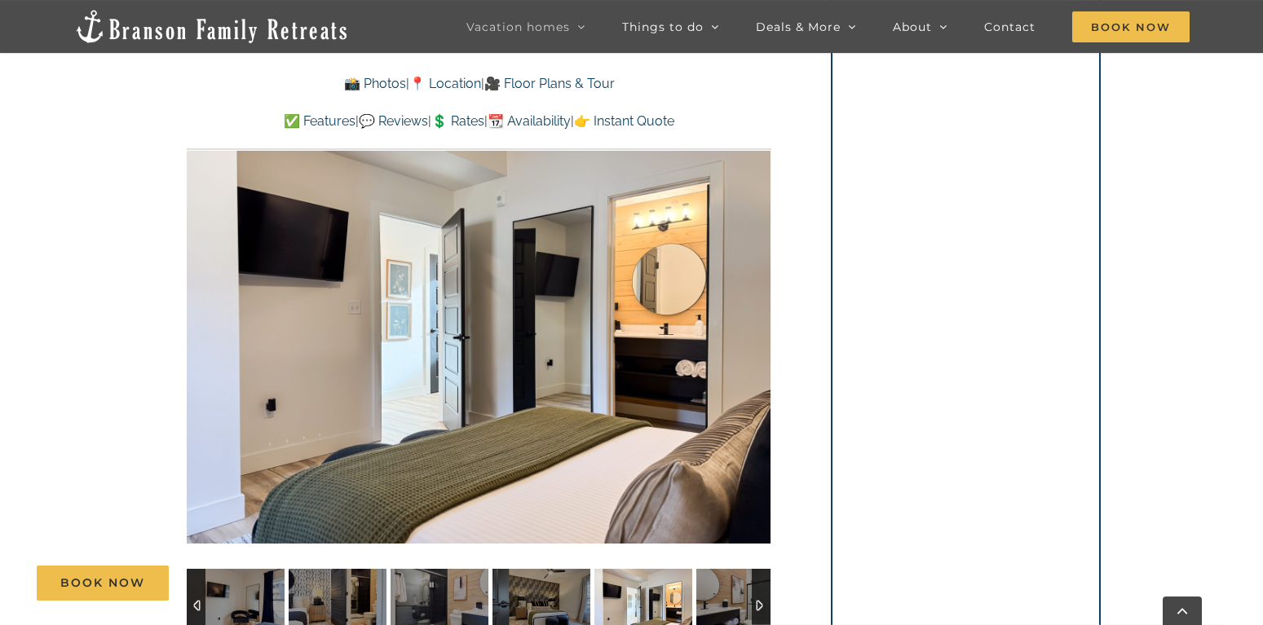
click at [748, 318] on div "34 / 50" at bounding box center [479, 324] width 584 height 479
click at [748, 318] on div at bounding box center [737, 324] width 51 height 101
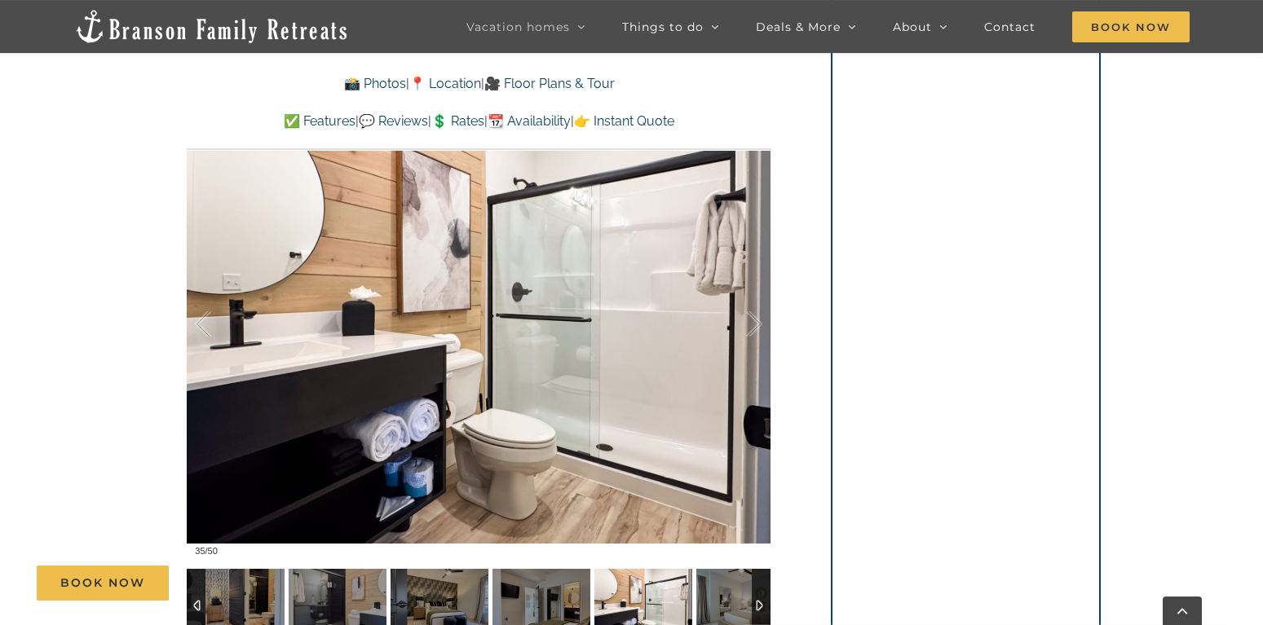
click at [748, 318] on div at bounding box center [737, 324] width 51 height 101
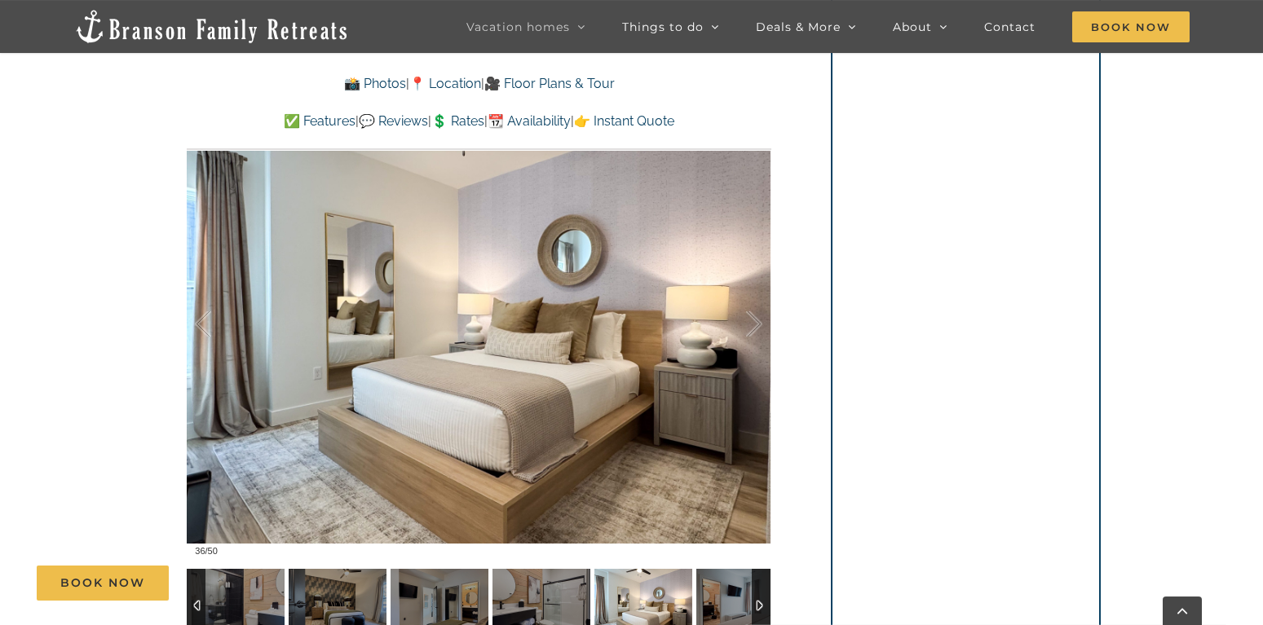
click at [748, 318] on div at bounding box center [737, 324] width 51 height 101
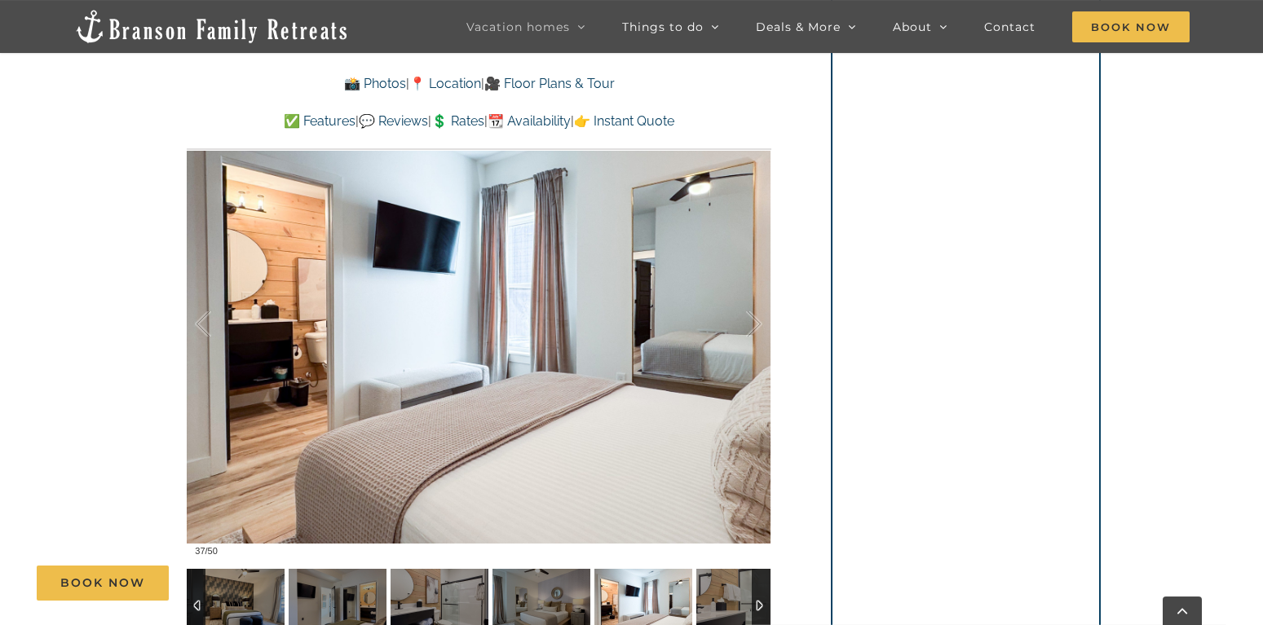
click at [748, 318] on div at bounding box center [737, 324] width 51 height 101
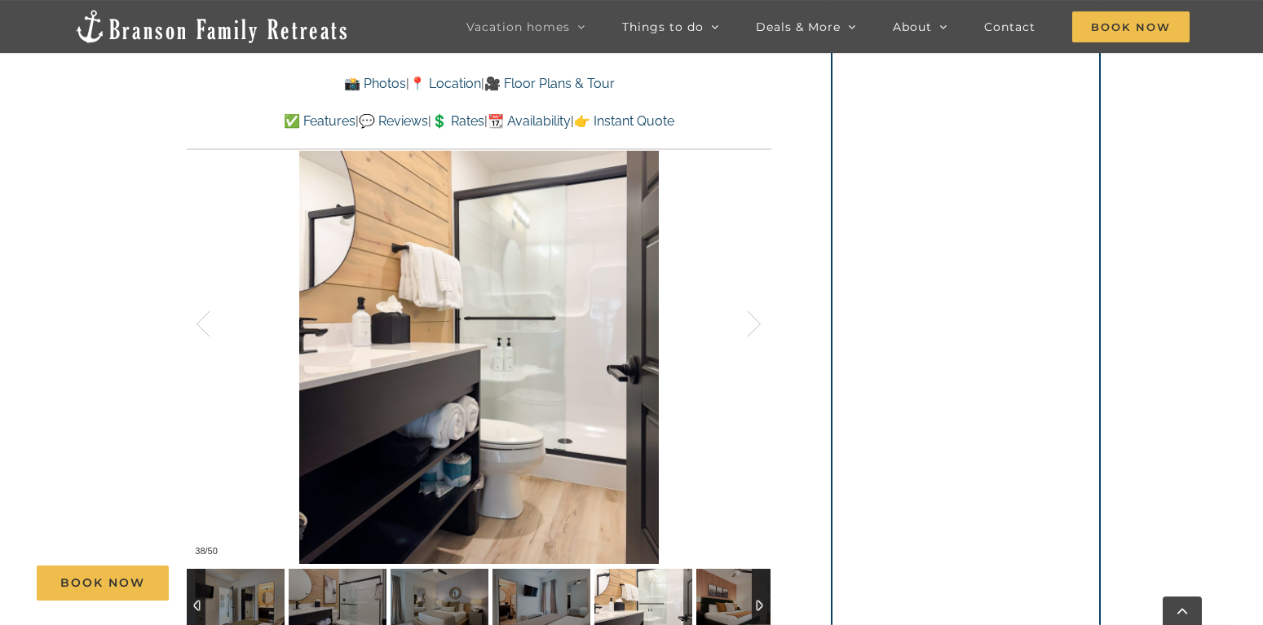
click at [748, 318] on div at bounding box center [737, 324] width 51 height 101
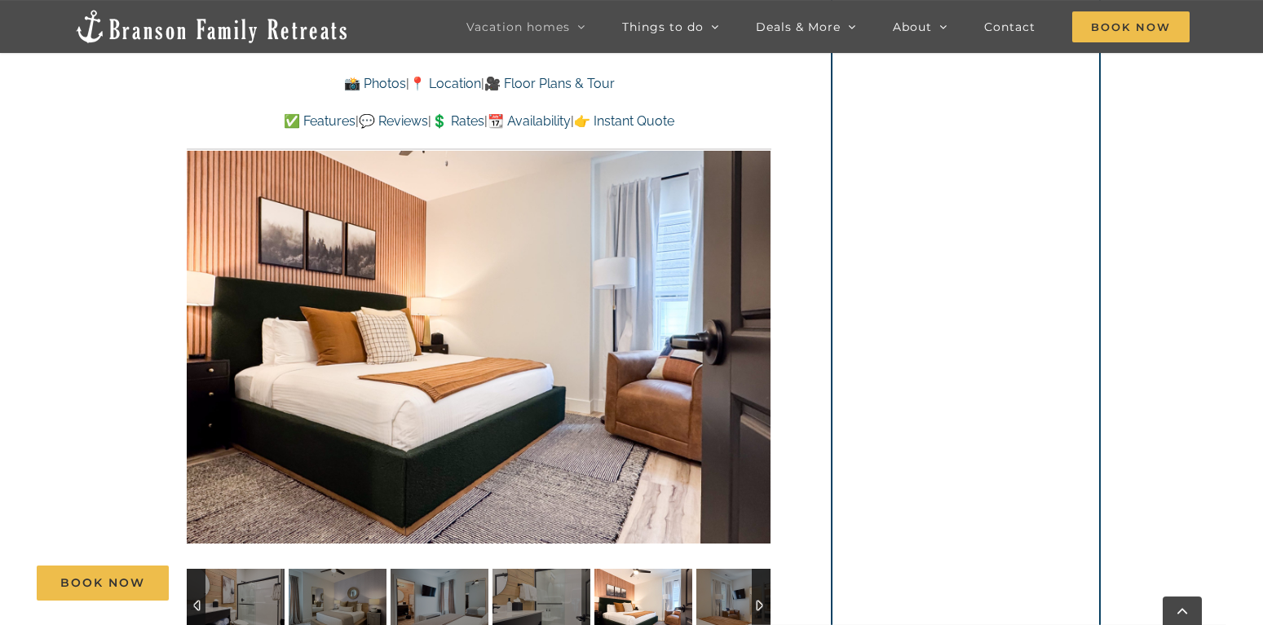
click at [748, 318] on div at bounding box center [479, 324] width 584 height 479
click at [748, 318] on div at bounding box center [737, 324] width 51 height 101
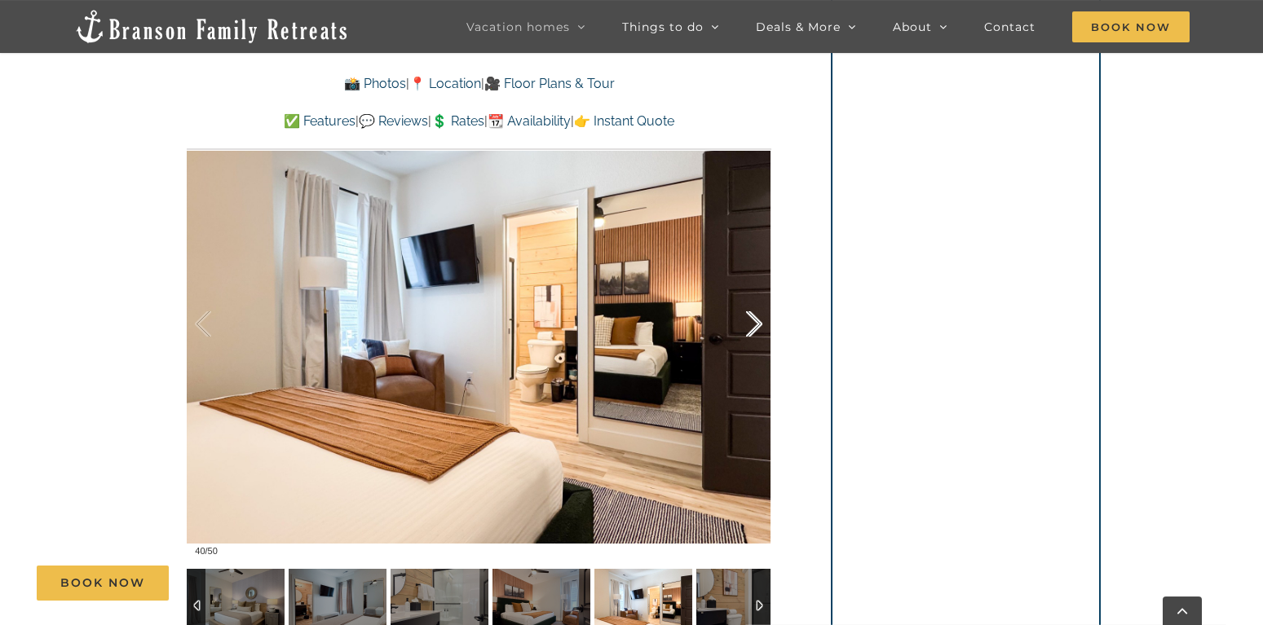
click at [748, 316] on div at bounding box center [737, 324] width 51 height 101
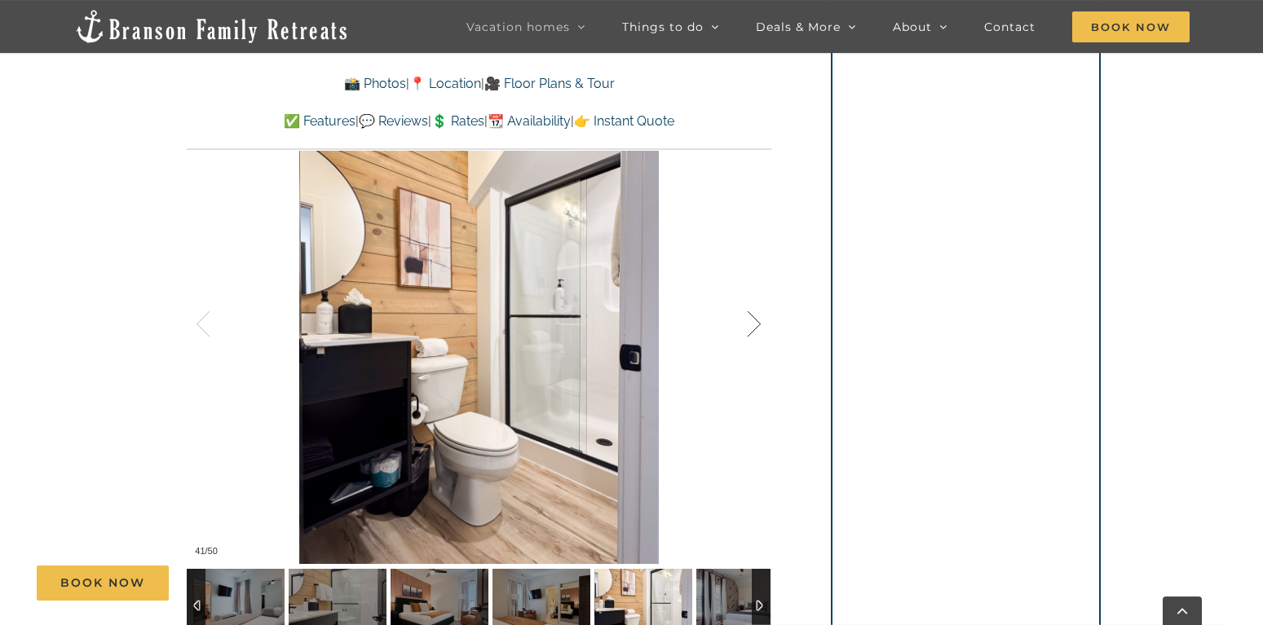
click at [748, 316] on div at bounding box center [737, 324] width 51 height 101
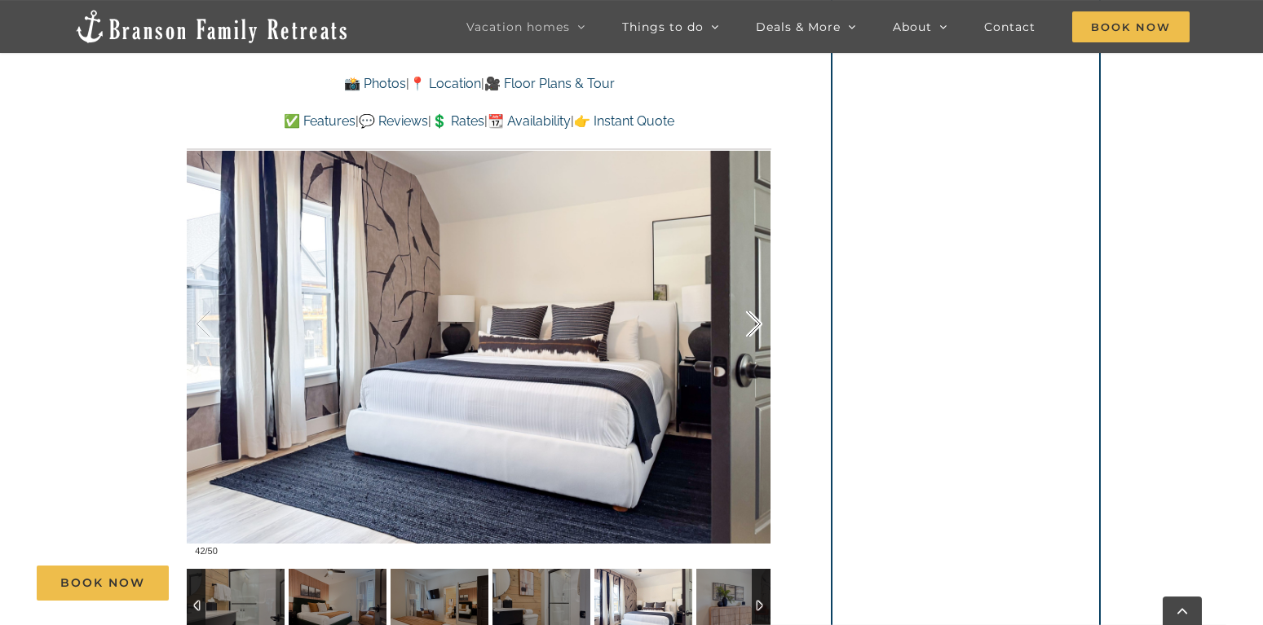
click at [748, 316] on div at bounding box center [737, 324] width 51 height 101
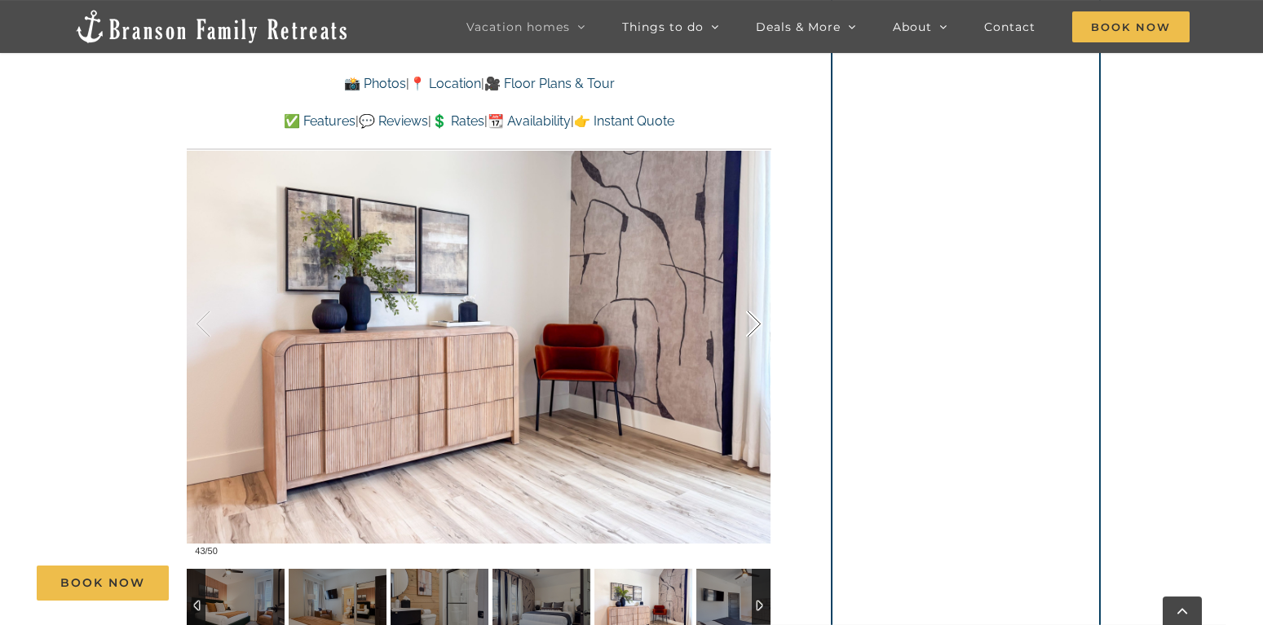
click at [748, 316] on div at bounding box center [737, 324] width 51 height 101
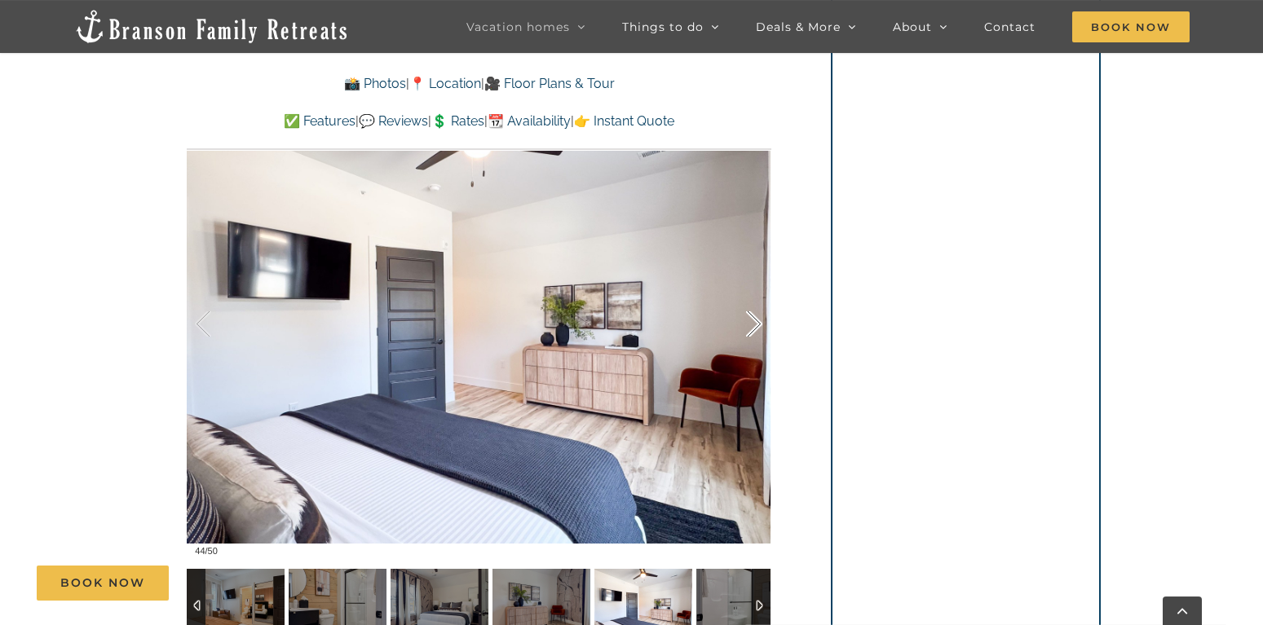
click at [748, 316] on div at bounding box center [737, 324] width 51 height 101
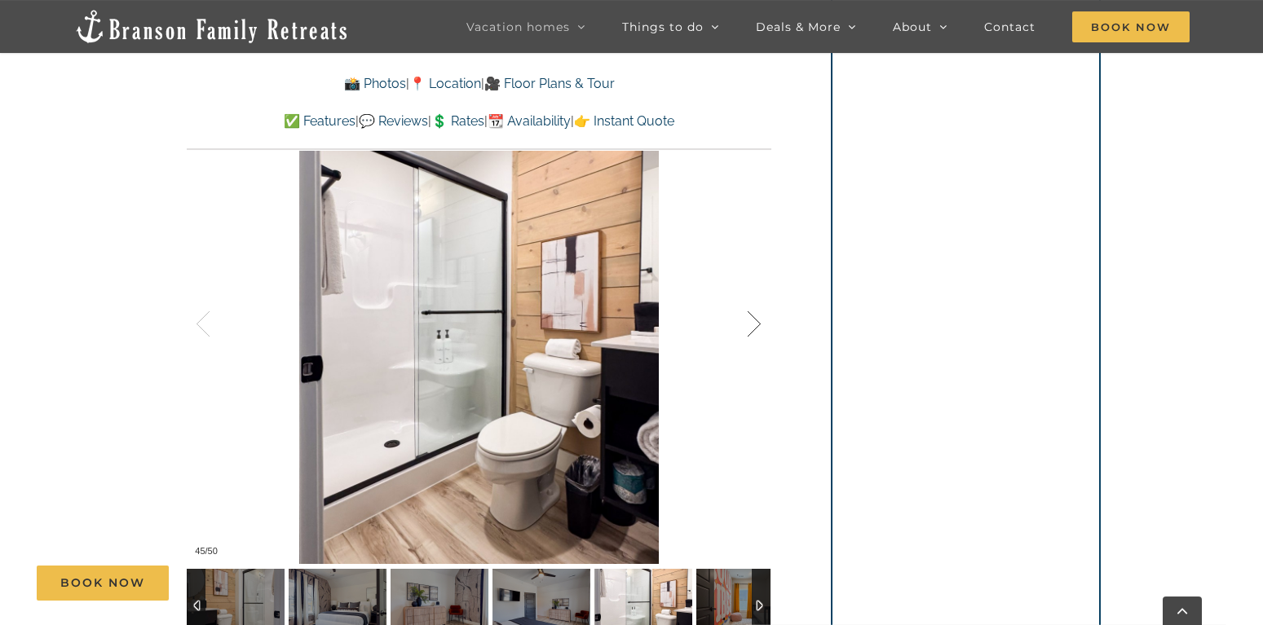
click at [748, 316] on div at bounding box center [737, 324] width 51 height 101
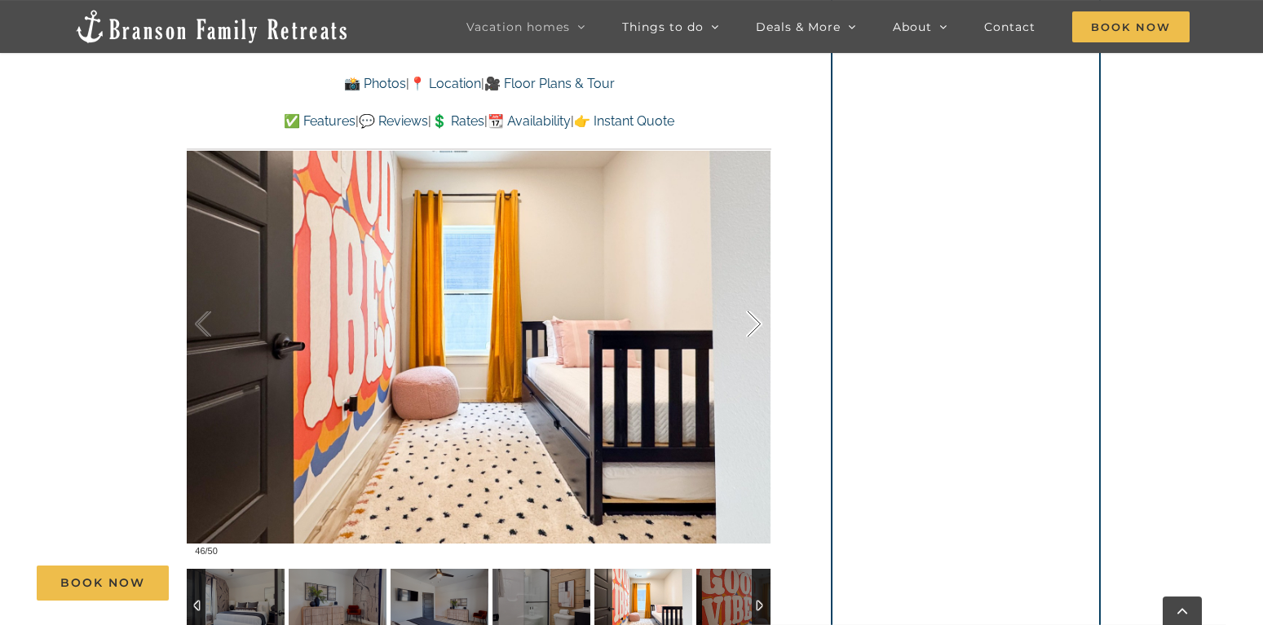
click at [748, 316] on div at bounding box center [737, 324] width 51 height 101
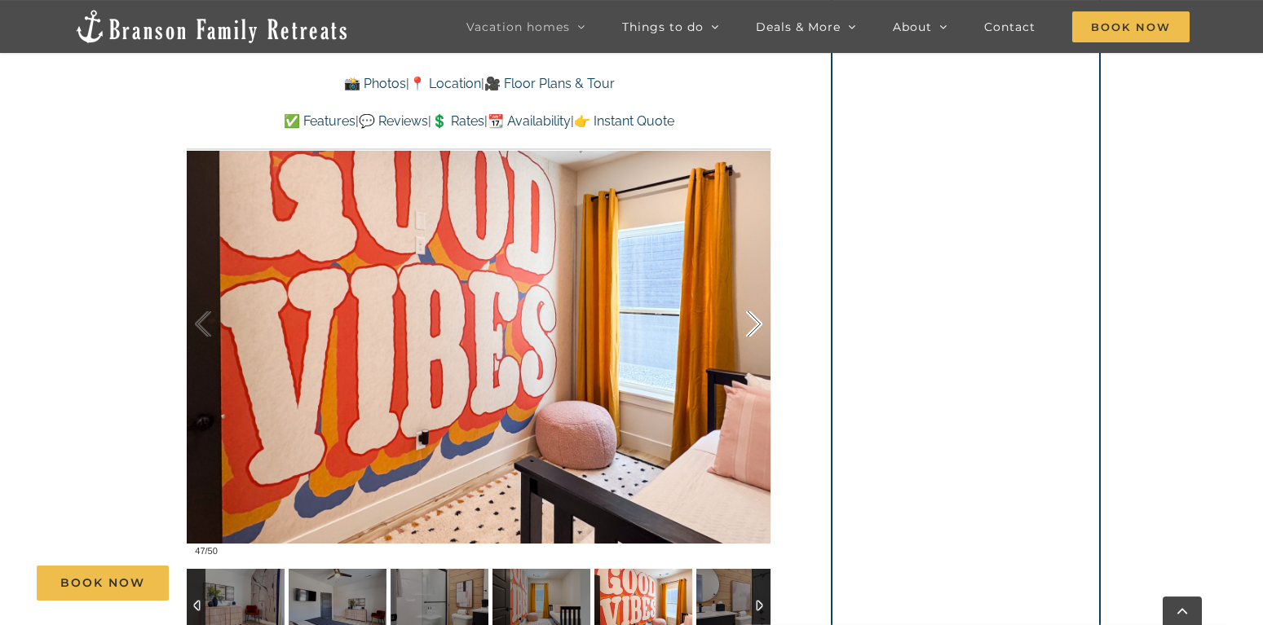
click at [748, 316] on div at bounding box center [737, 324] width 51 height 101
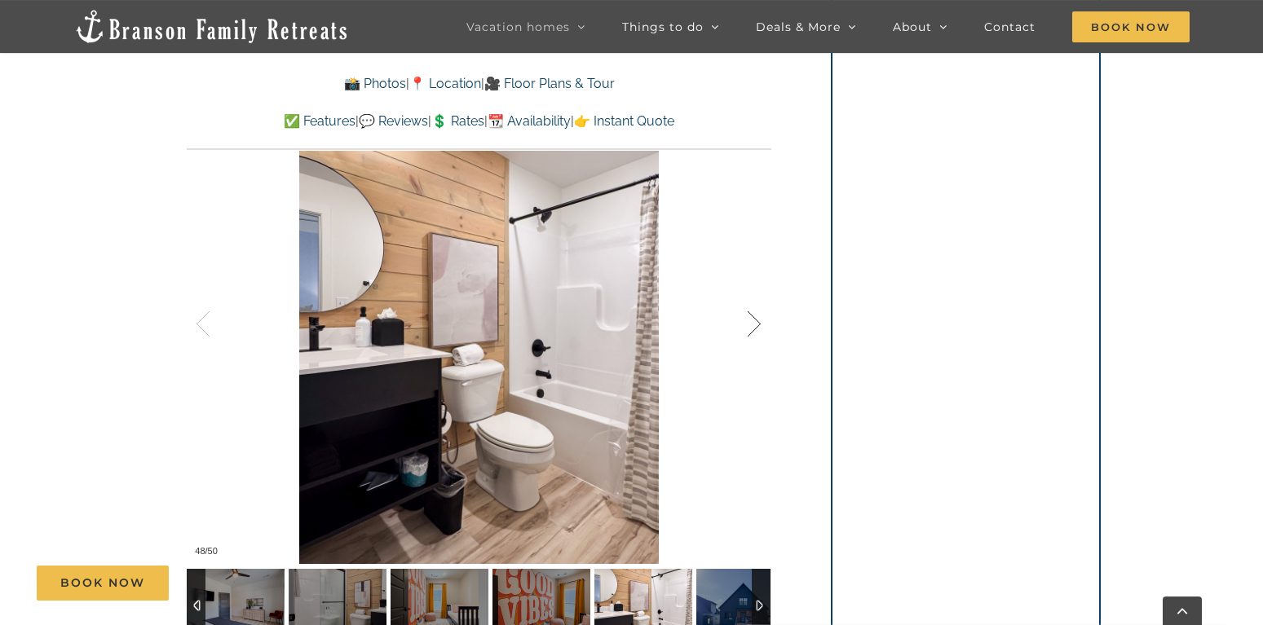
click at [748, 316] on div at bounding box center [737, 324] width 51 height 101
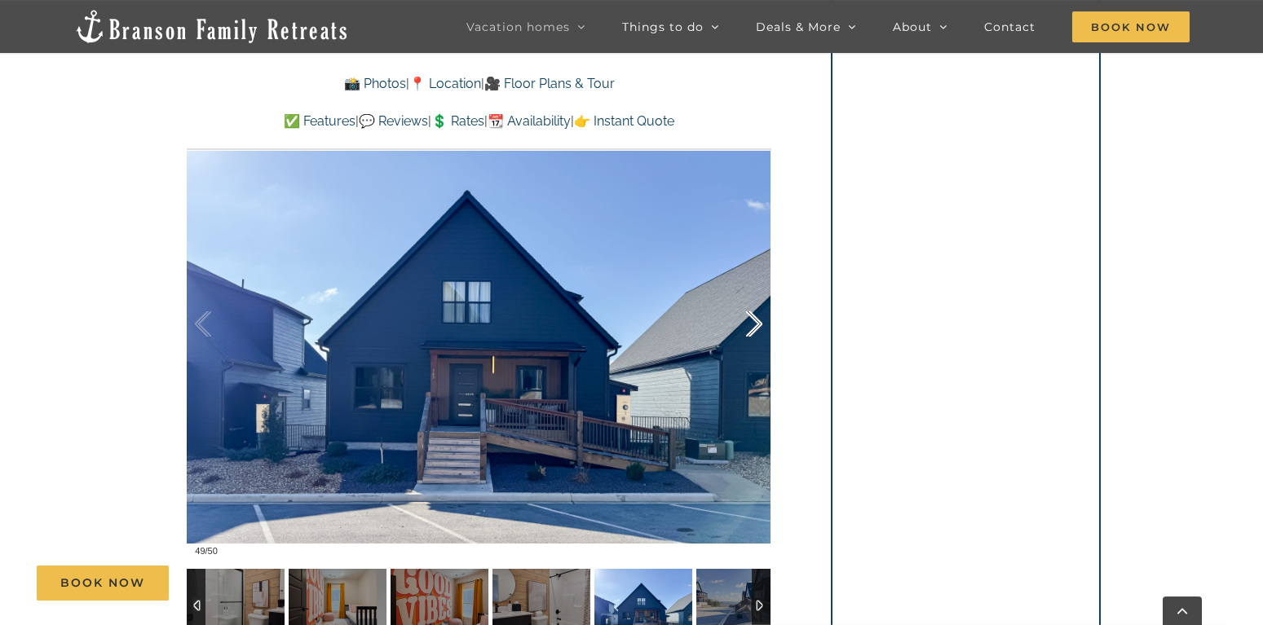
click at [748, 316] on div at bounding box center [737, 324] width 51 height 101
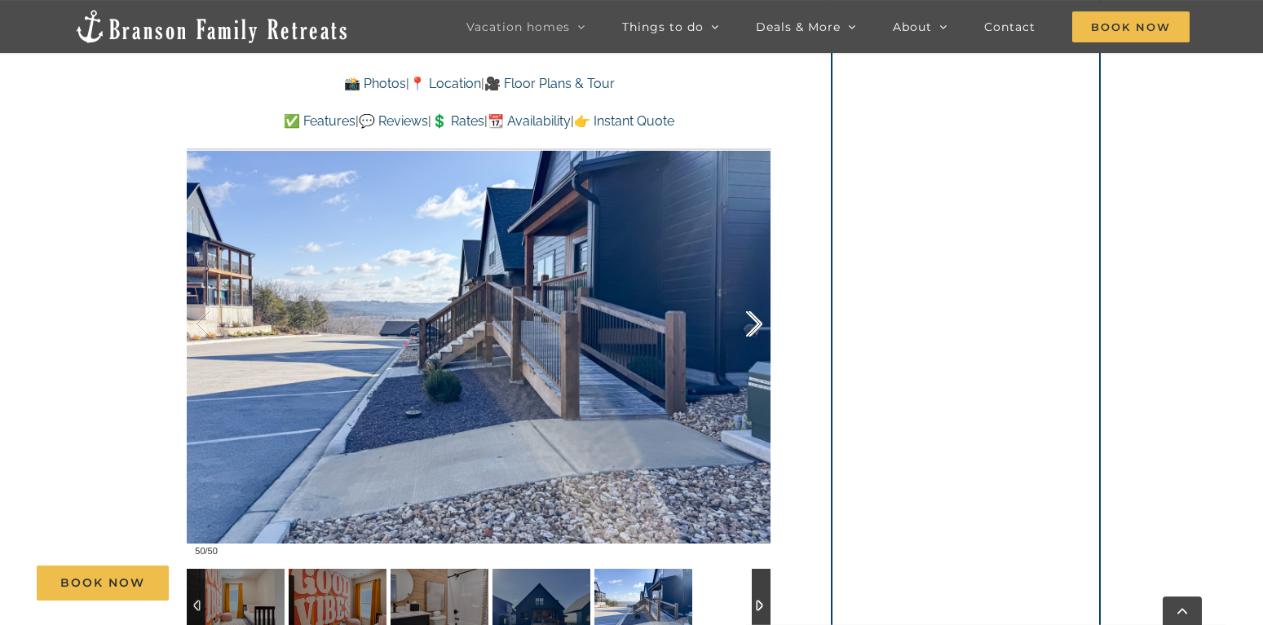
click at [748, 316] on div at bounding box center [737, 324] width 51 height 101
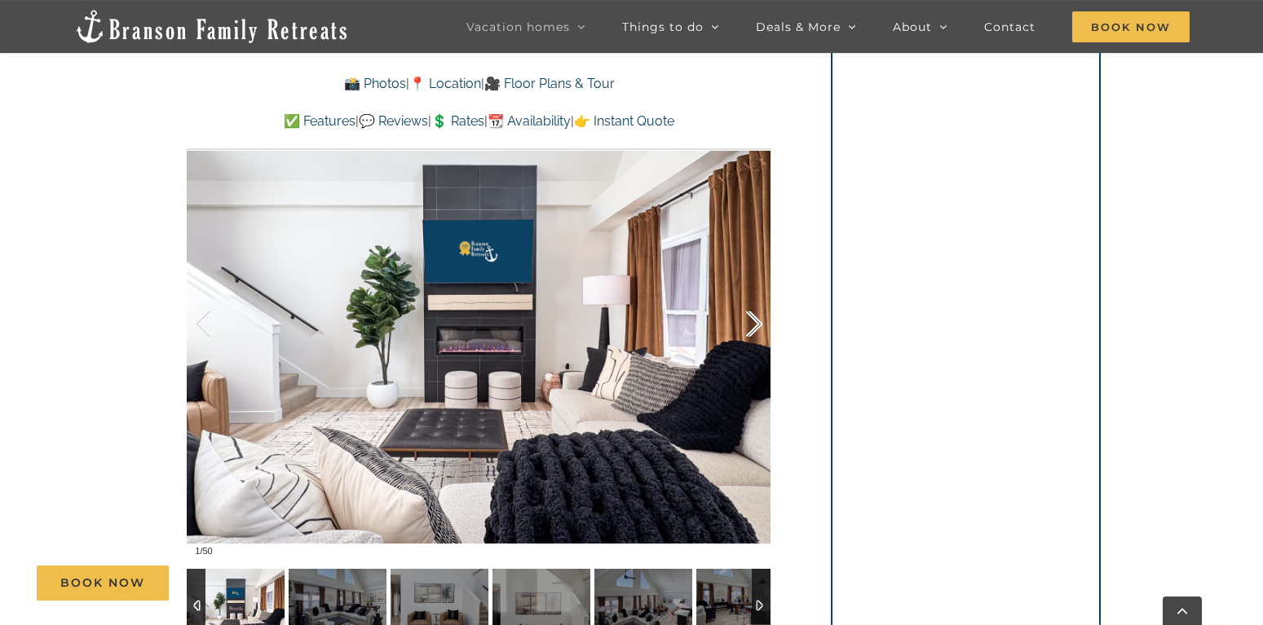
click at [748, 316] on div at bounding box center [737, 324] width 51 height 101
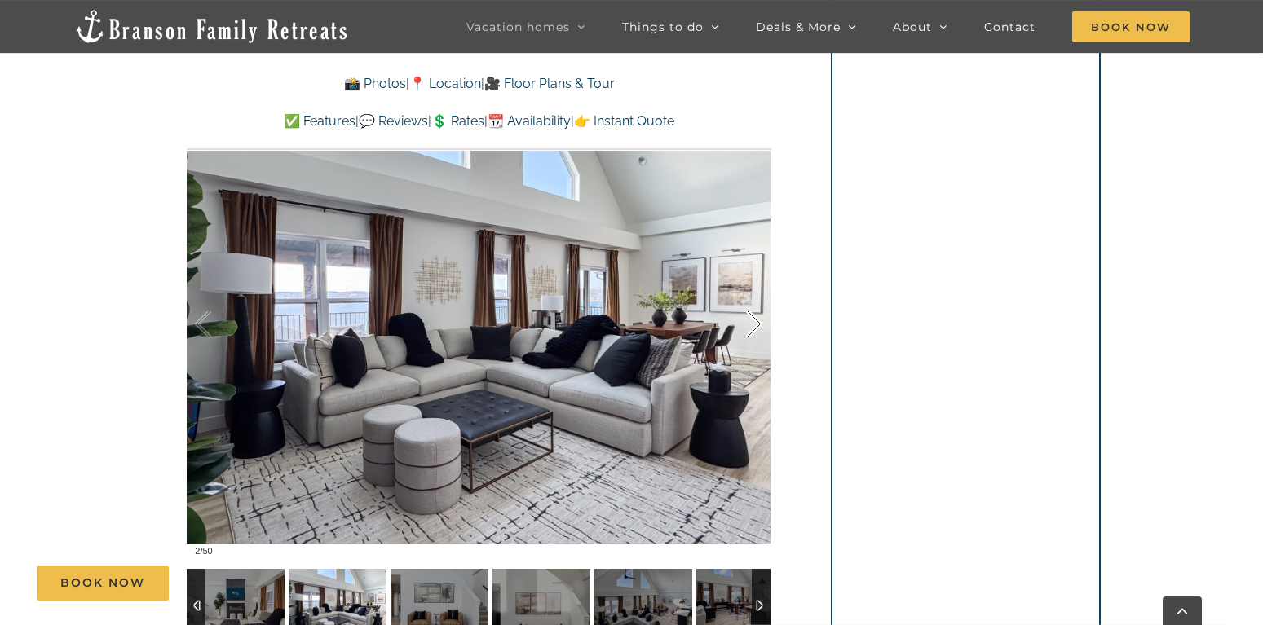
click at [748, 316] on div at bounding box center [737, 324] width 51 height 101
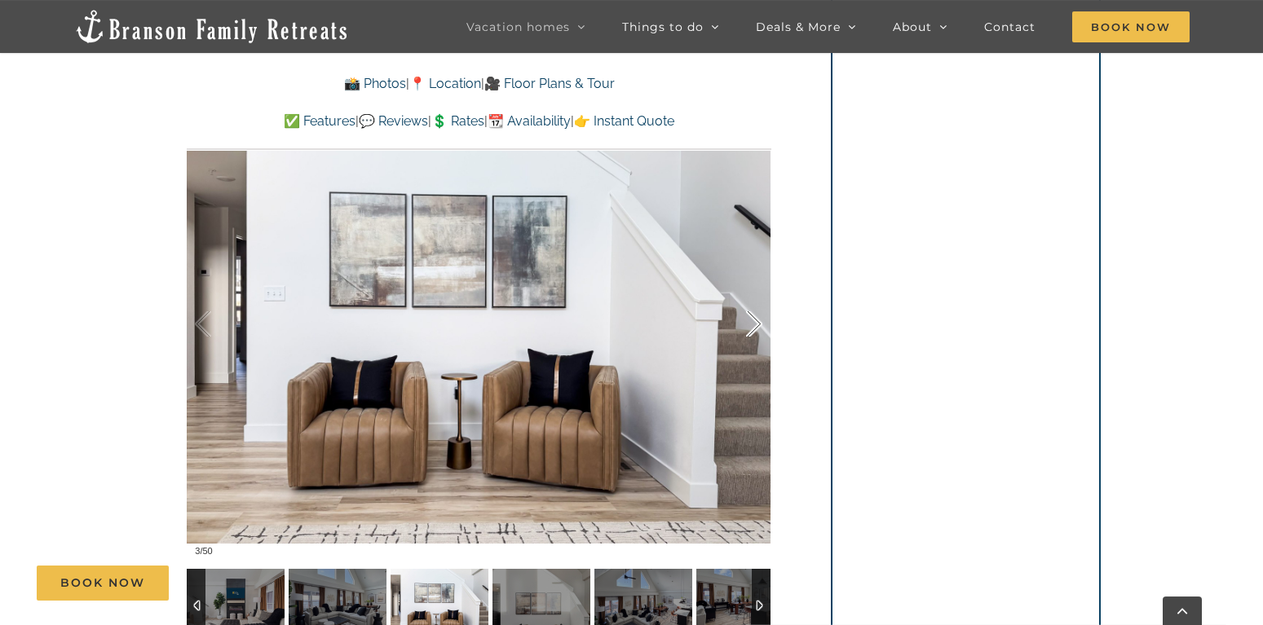
click at [748, 313] on div at bounding box center [737, 324] width 51 height 101
